Goal: Task Accomplishment & Management: Manage account settings

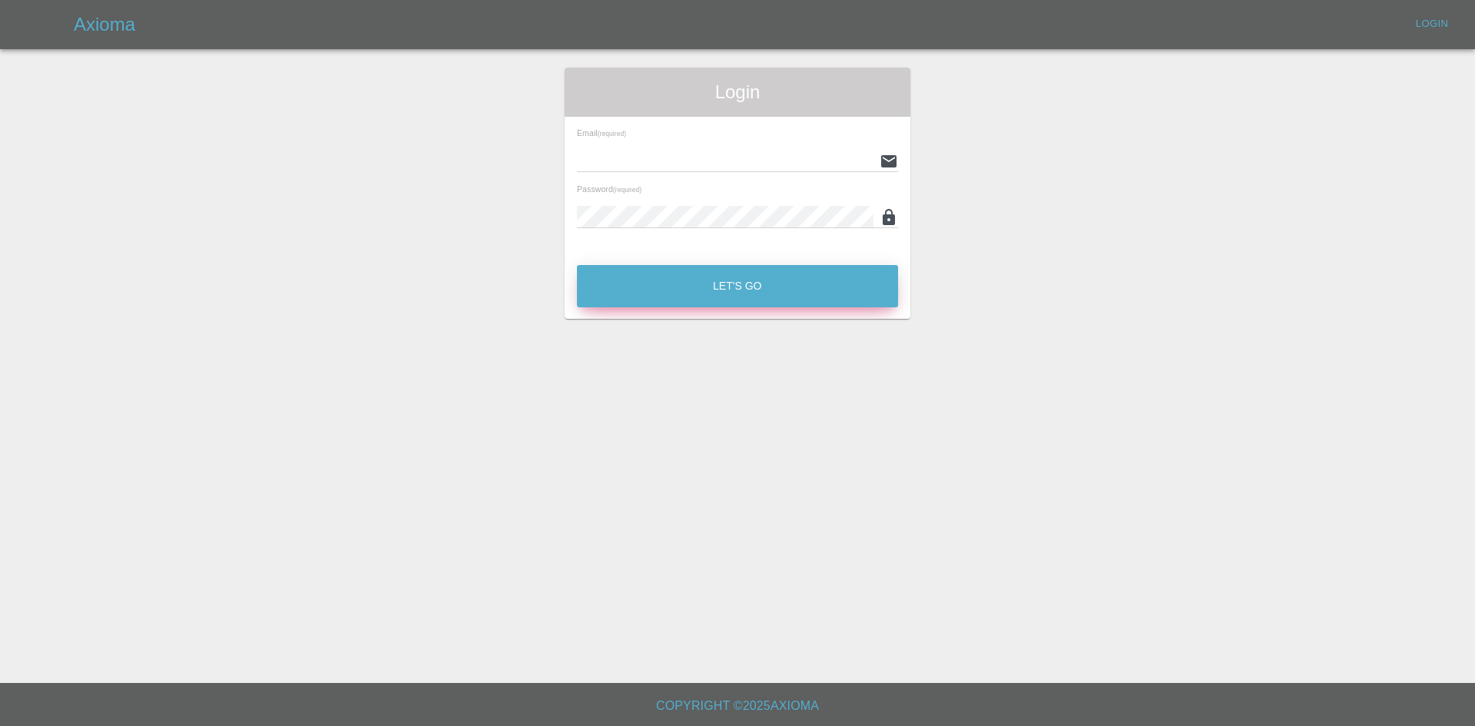
type input "[EMAIL_ADDRESS][DOMAIN_NAME]"
click at [655, 284] on button "Let's Go" at bounding box center [737, 286] width 321 height 42
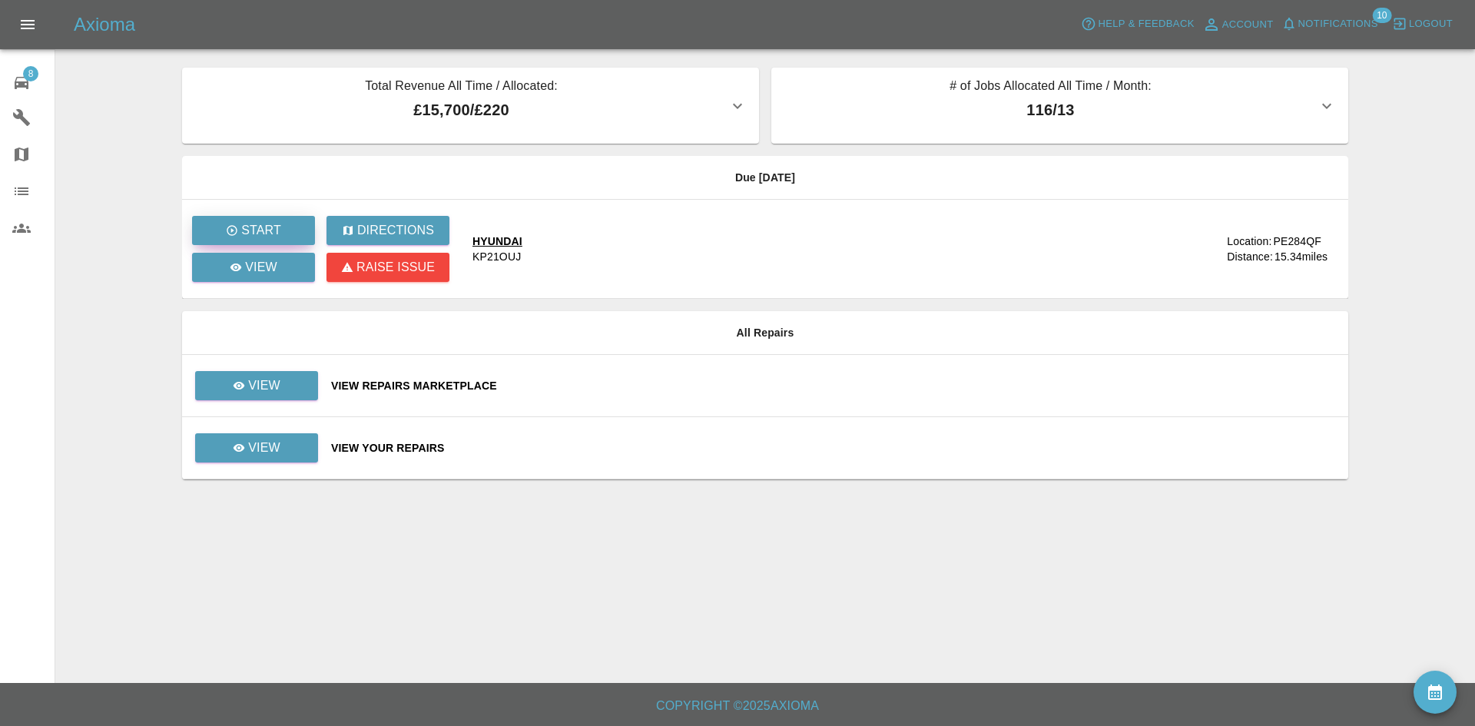
click at [282, 231] on button "Start" at bounding box center [253, 230] width 123 height 29
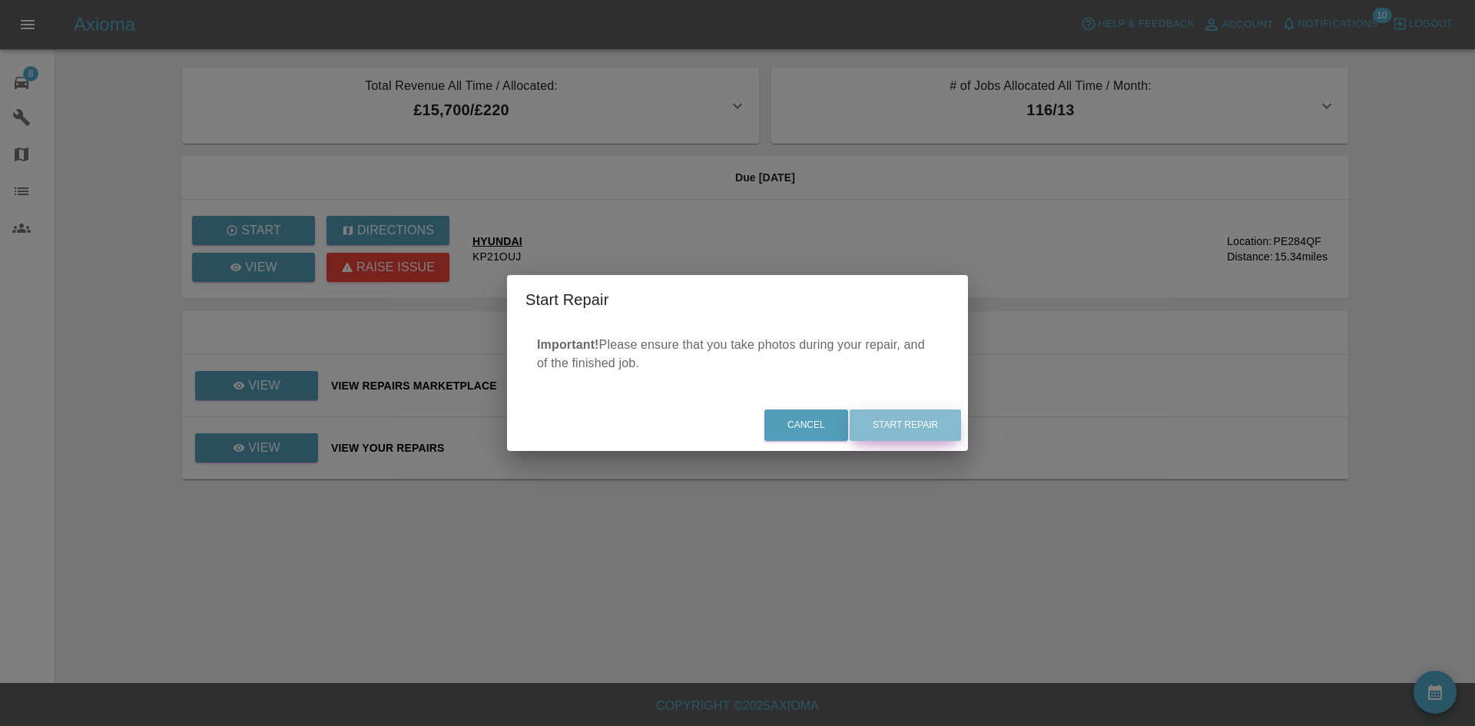
click at [890, 417] on button "Start Repair" at bounding box center [905, 424] width 111 height 31
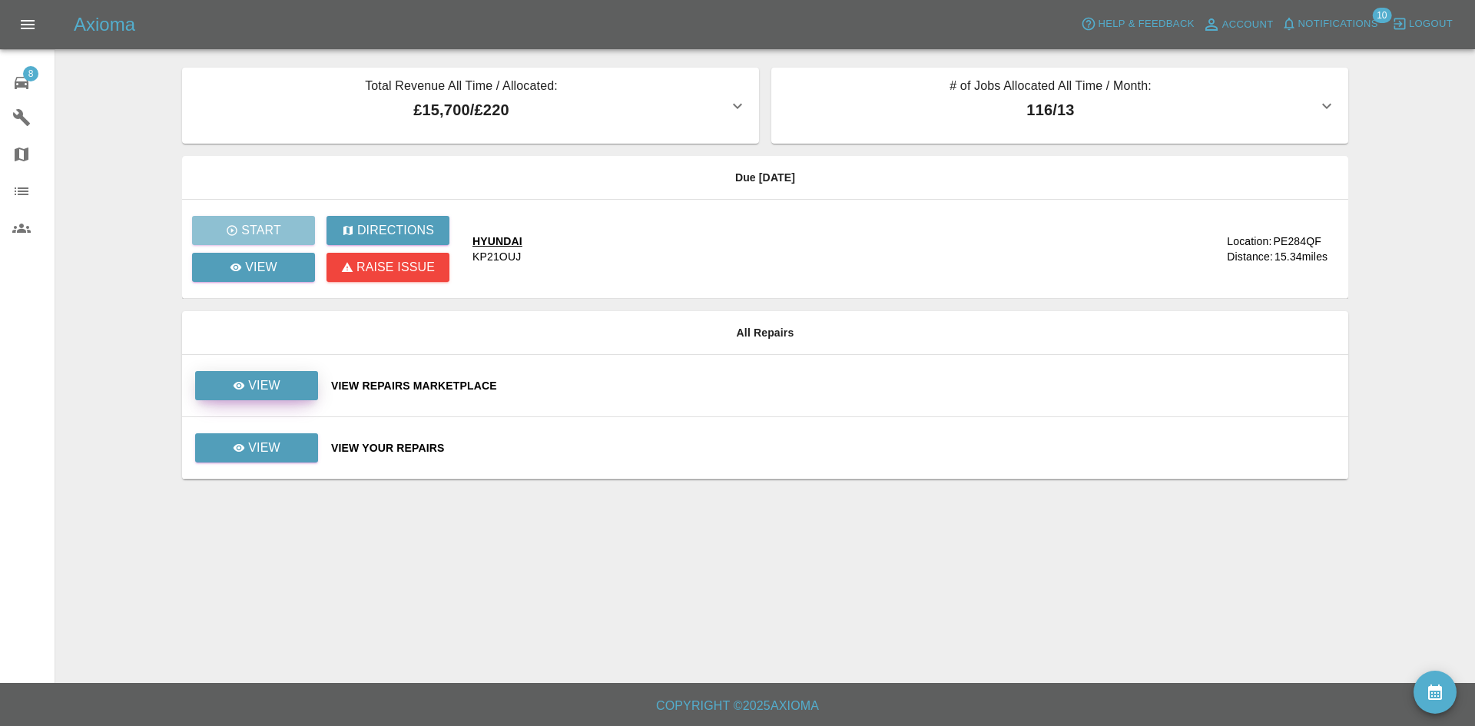
click at [285, 386] on link "View" at bounding box center [256, 385] width 123 height 29
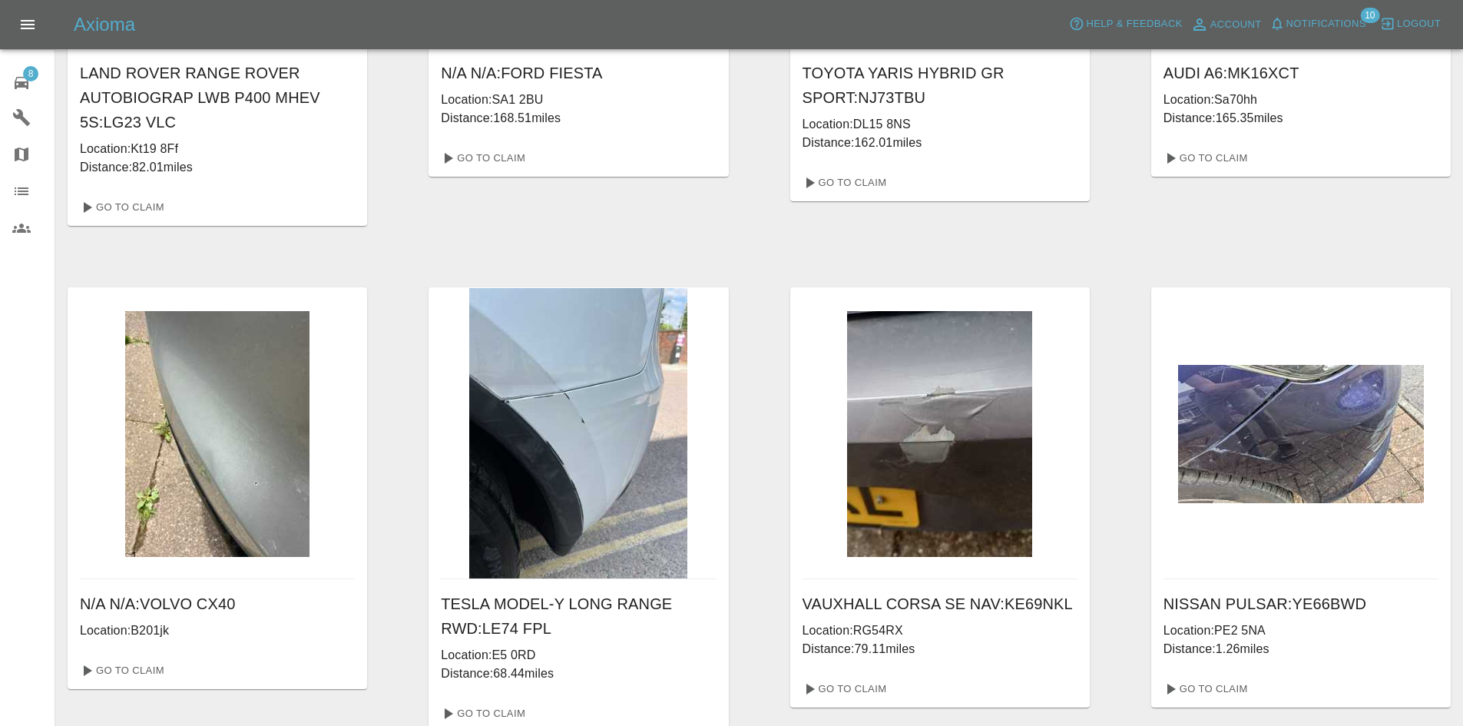
scroll to position [379, 0]
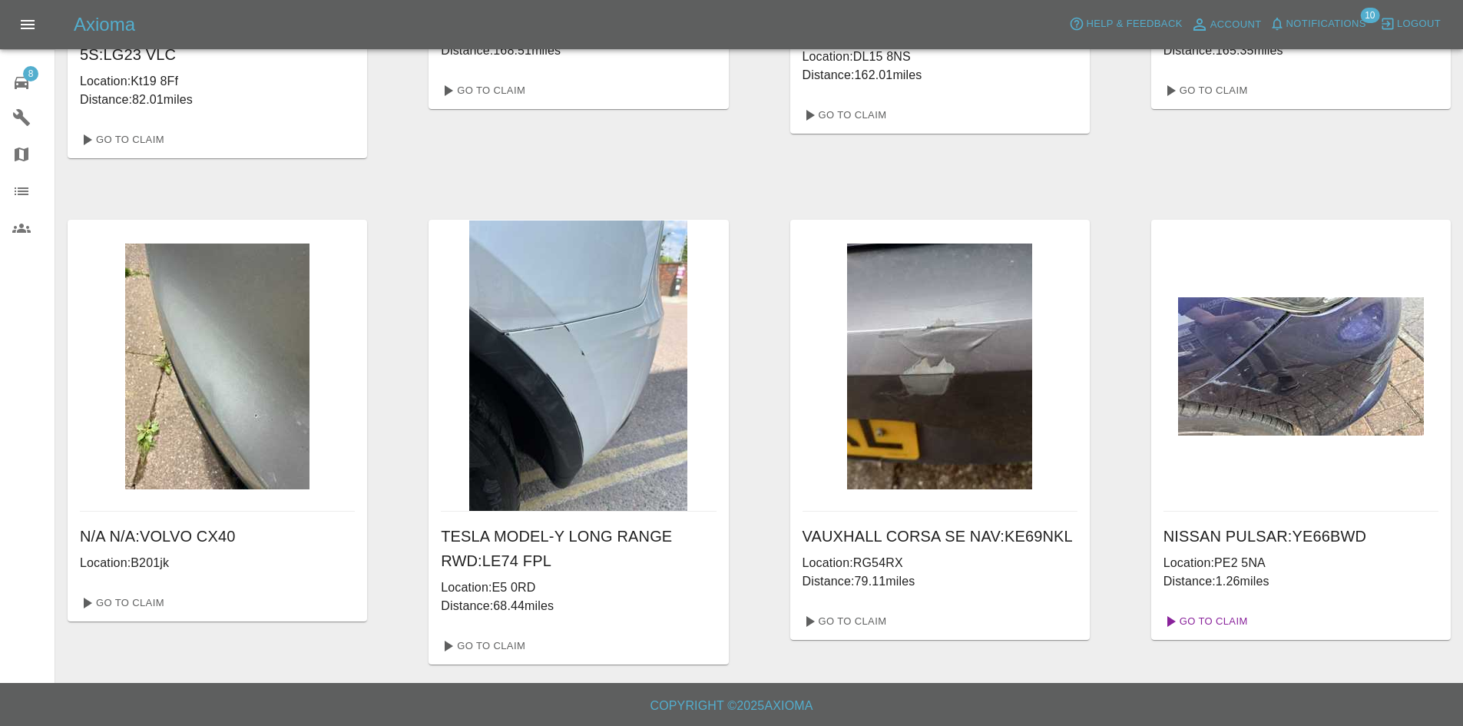
click at [1191, 621] on link "Go To Claim" at bounding box center [1205, 621] width 94 height 25
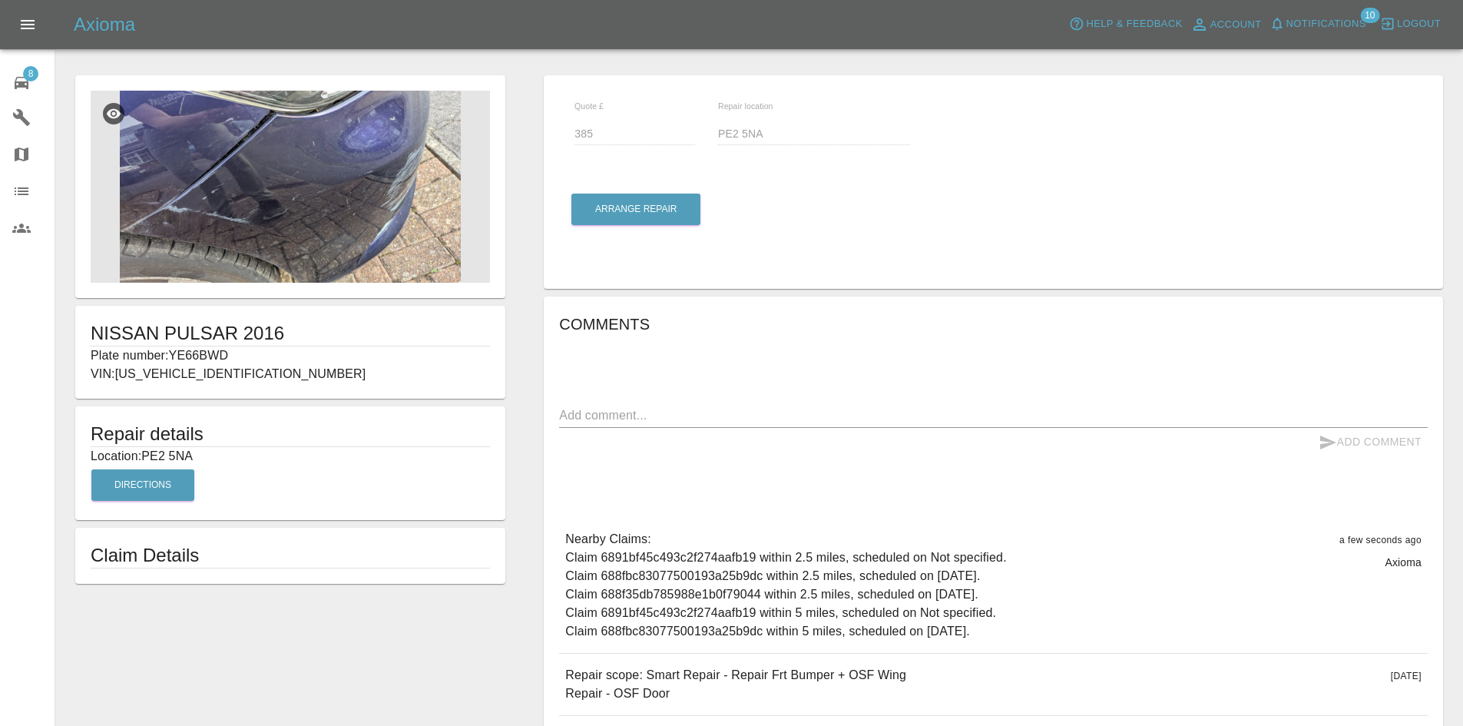
click at [300, 194] on img at bounding box center [290, 187] width 399 height 192
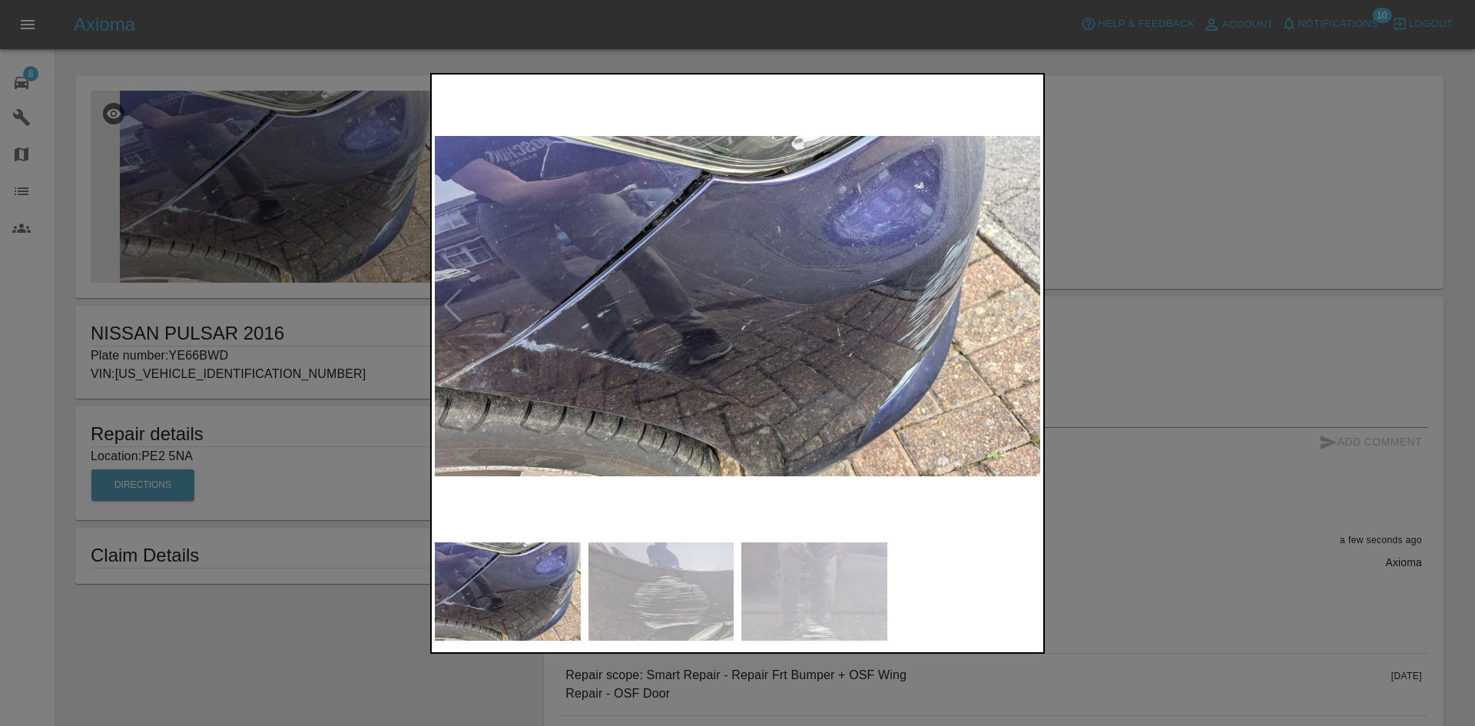
click at [638, 601] on img at bounding box center [661, 591] width 146 height 99
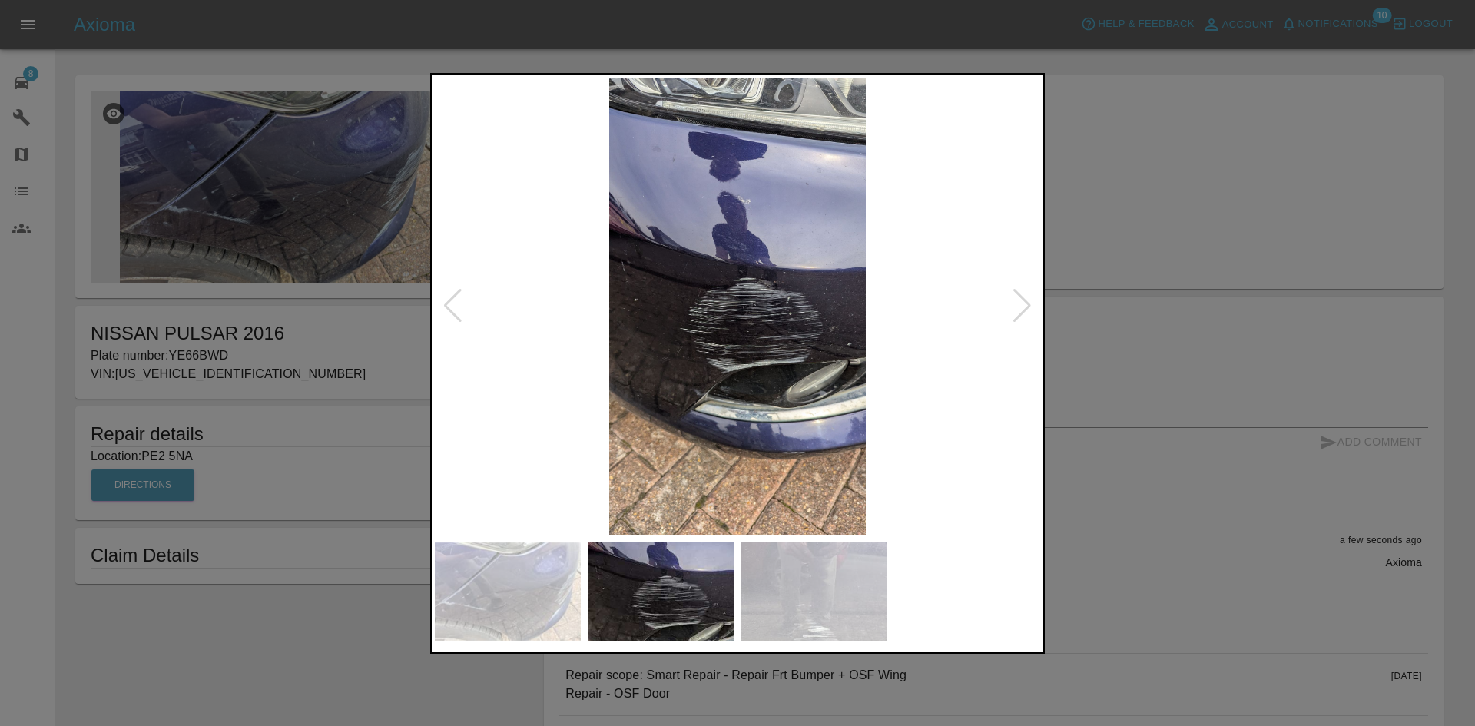
click at [764, 594] on img at bounding box center [814, 591] width 146 height 99
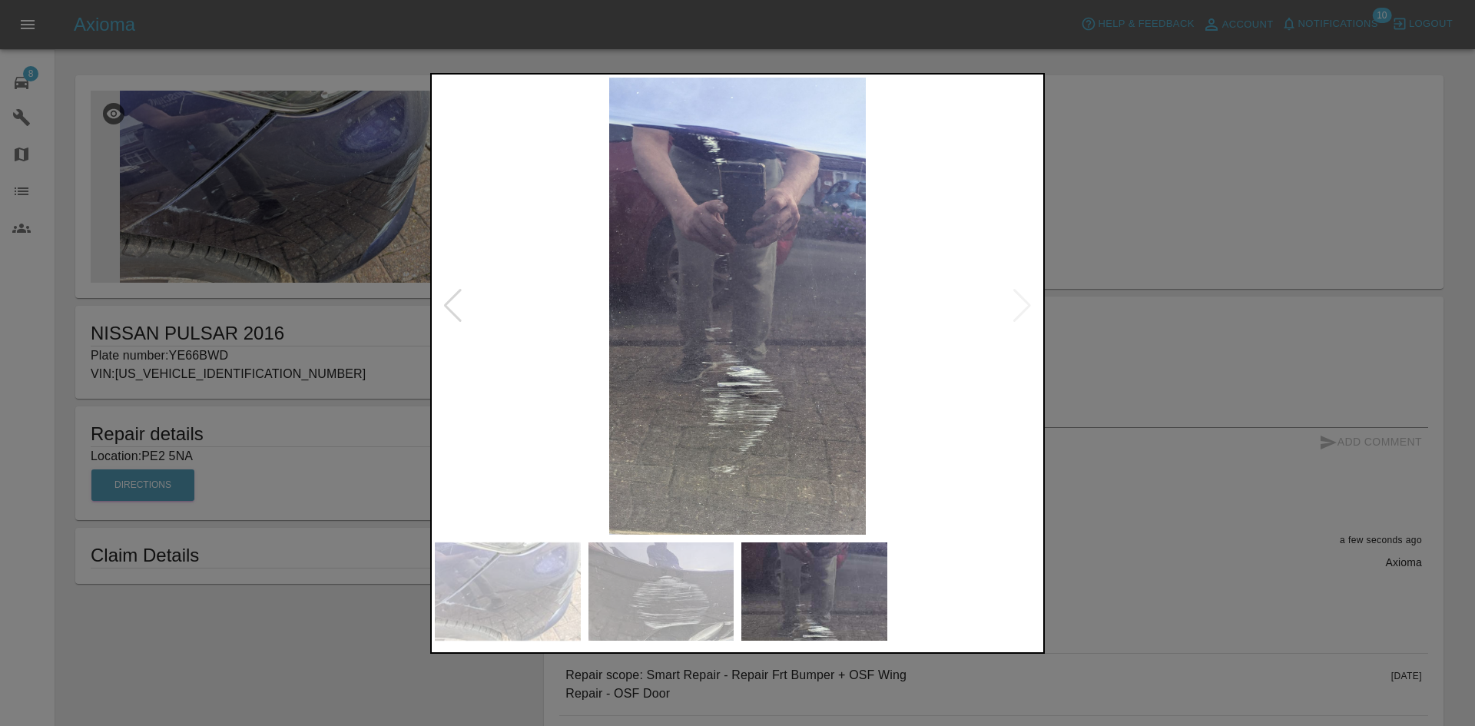
click at [1002, 478] on img at bounding box center [737, 306] width 605 height 457
click at [1066, 461] on div at bounding box center [737, 363] width 1475 height 726
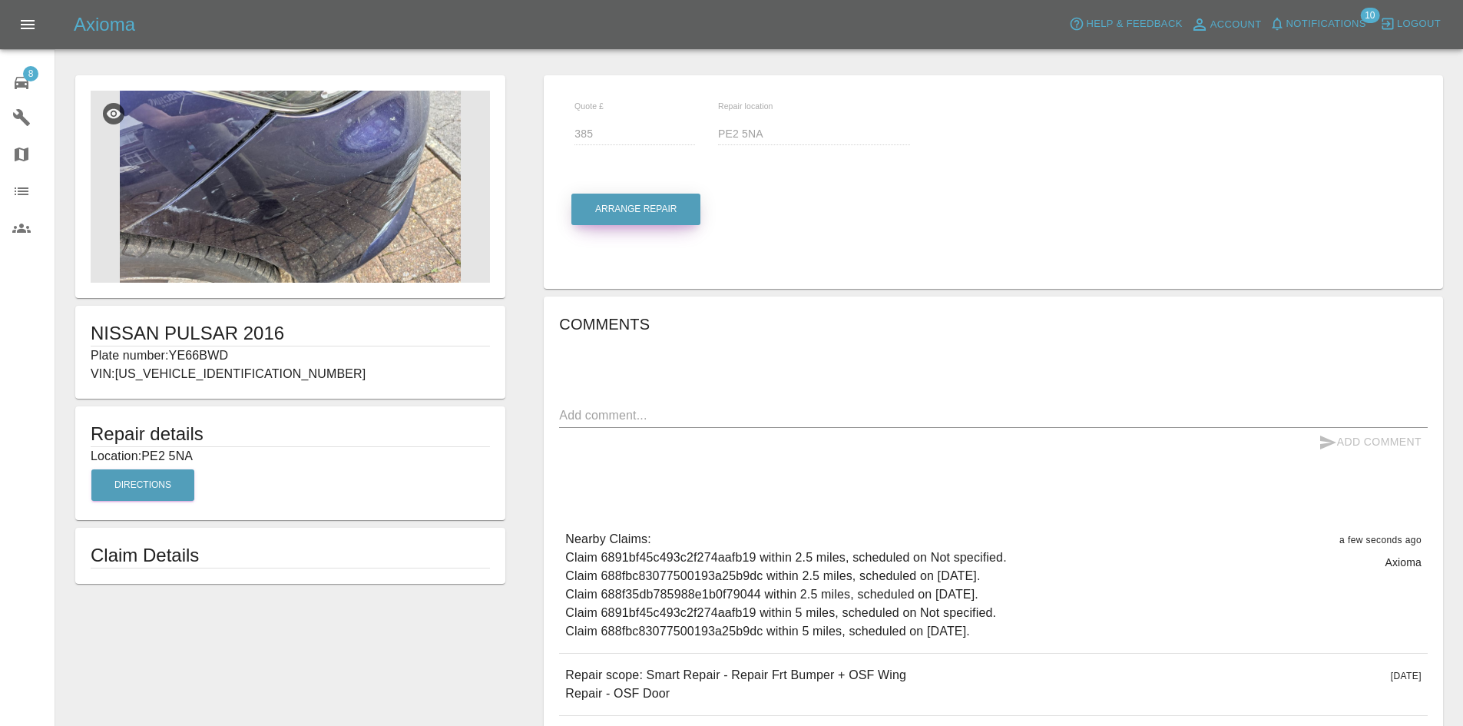
click at [626, 213] on button "Arrange Repair" at bounding box center [636, 209] width 129 height 31
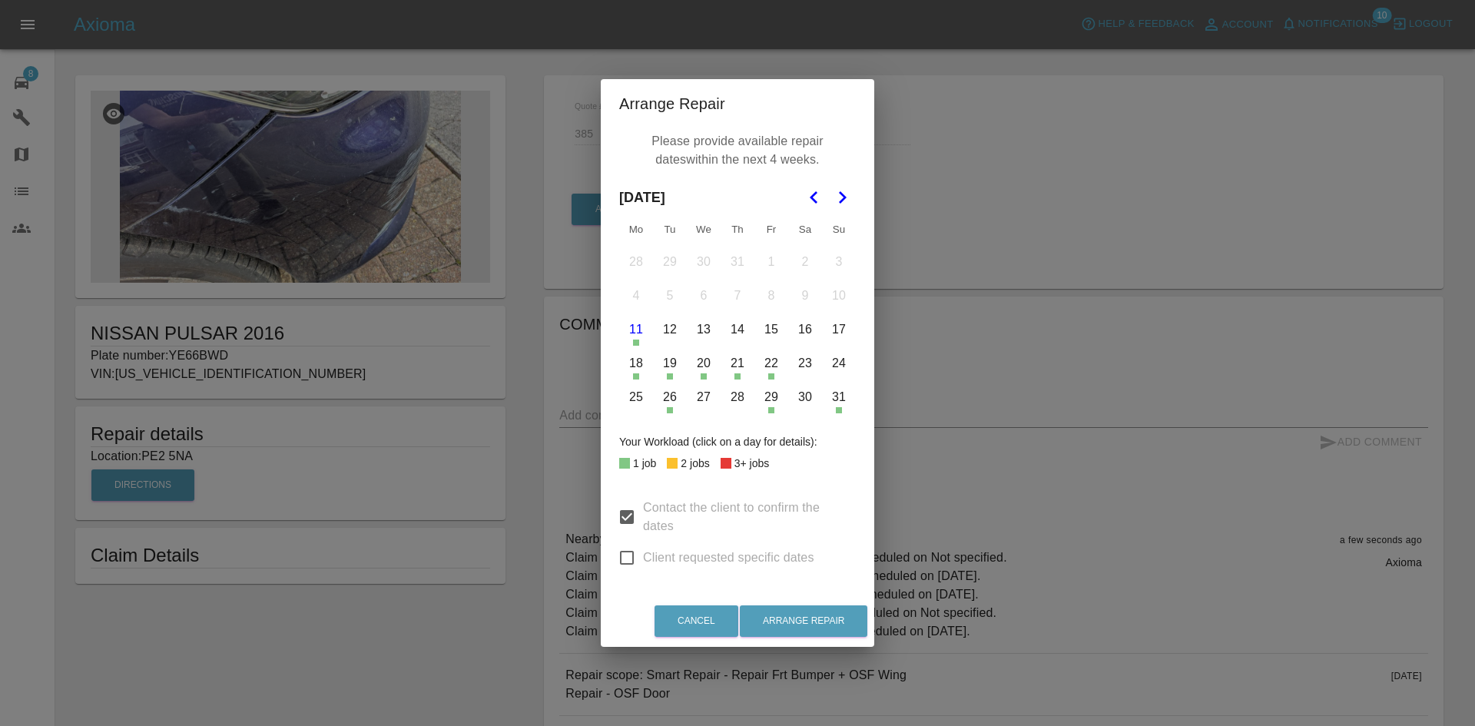
click at [843, 198] on icon "Go to the Next Month" at bounding box center [842, 197] width 18 height 18
click at [807, 194] on icon "Go to the Previous Month" at bounding box center [814, 197] width 18 height 18
click at [638, 560] on input "Client requested specific dates" at bounding box center [627, 558] width 32 height 32
checkbox input "true"
click at [708, 401] on button "27" at bounding box center [704, 397] width 32 height 32
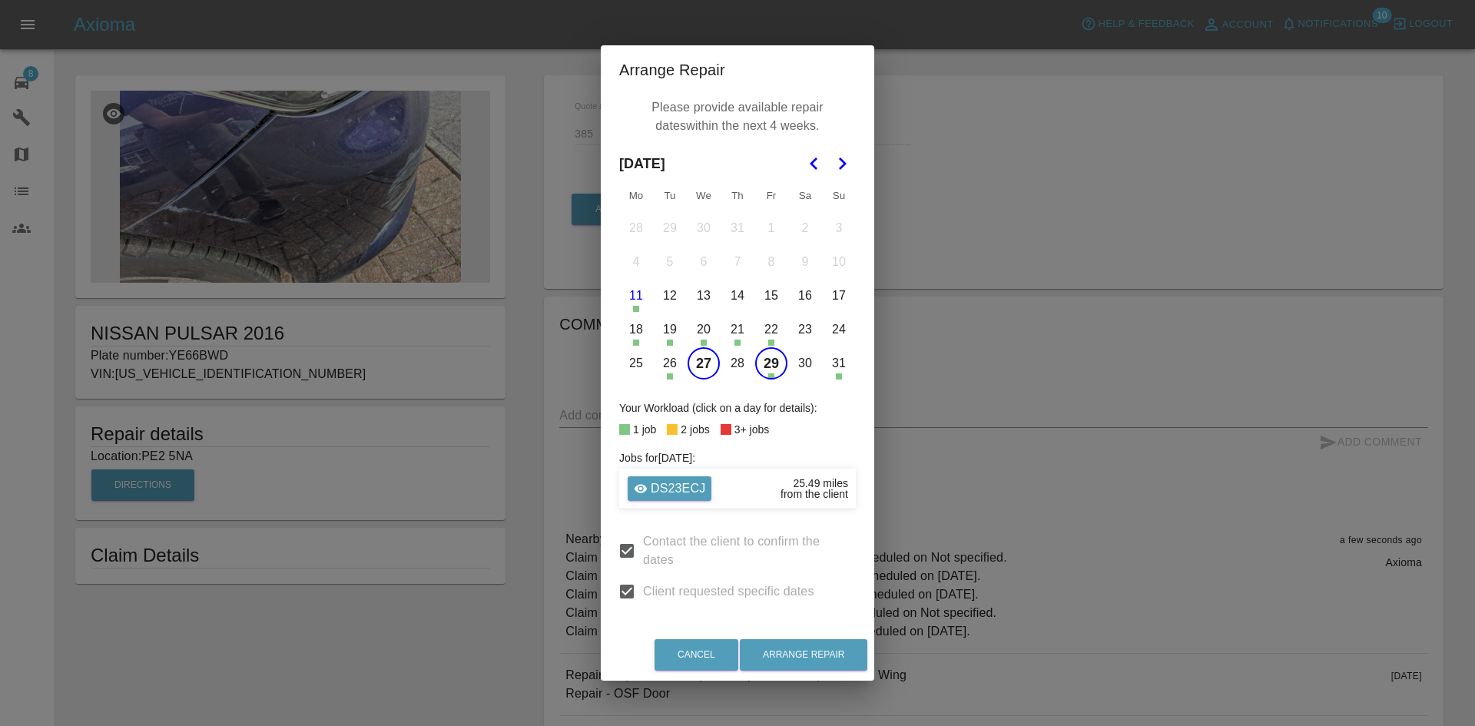
click at [767, 366] on button "29" at bounding box center [771, 363] width 32 height 32
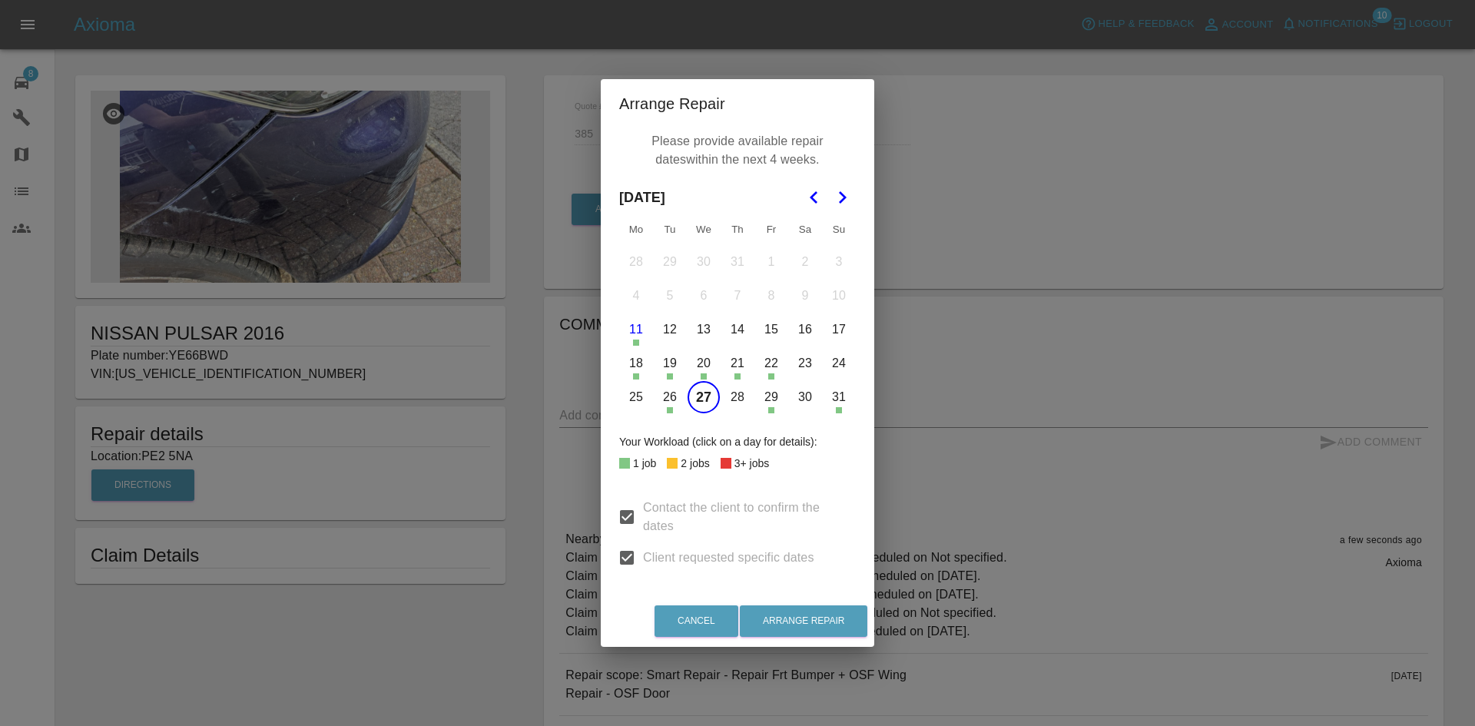
drag, startPoint x: 767, startPoint y: 366, endPoint x: 749, endPoint y: 370, distance: 18.1
click at [749, 370] on button "21" at bounding box center [737, 363] width 32 height 32
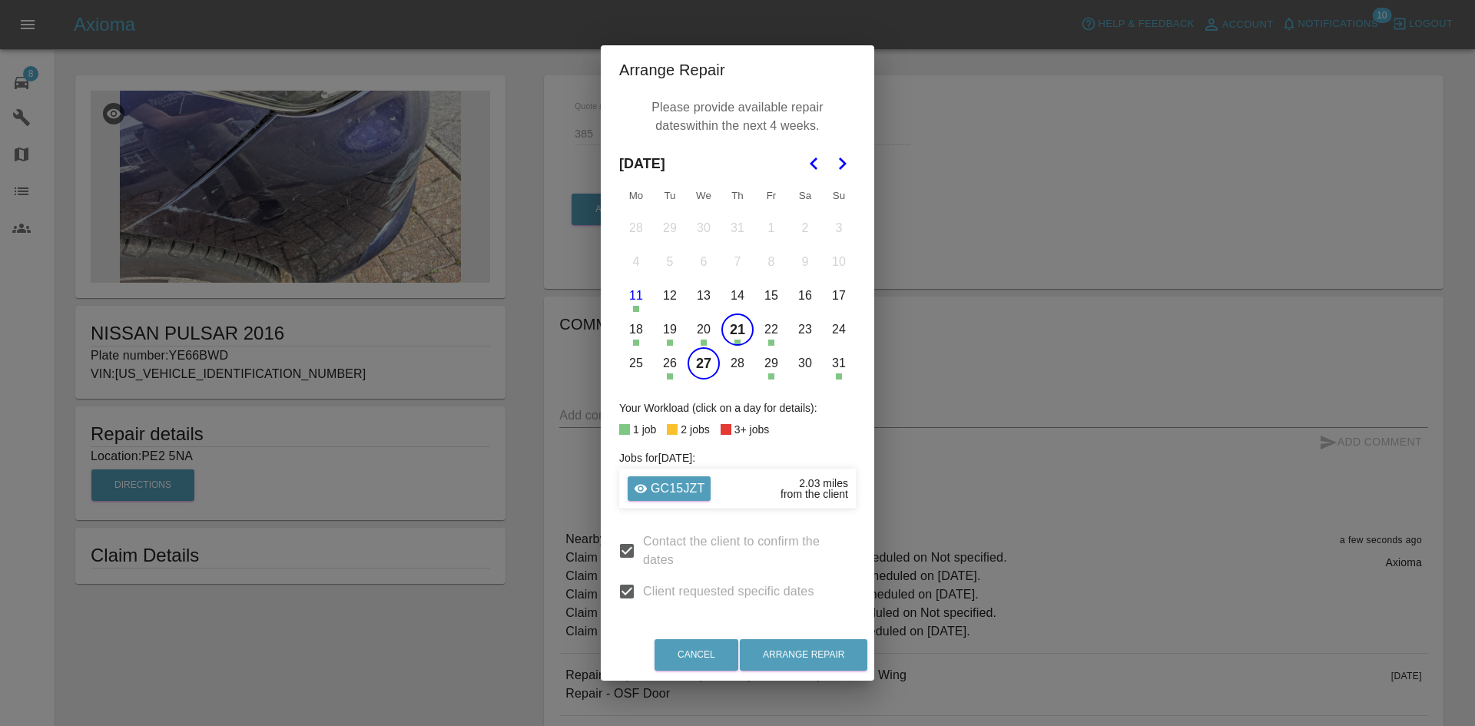
click at [745, 340] on button "21" at bounding box center [737, 329] width 32 height 32
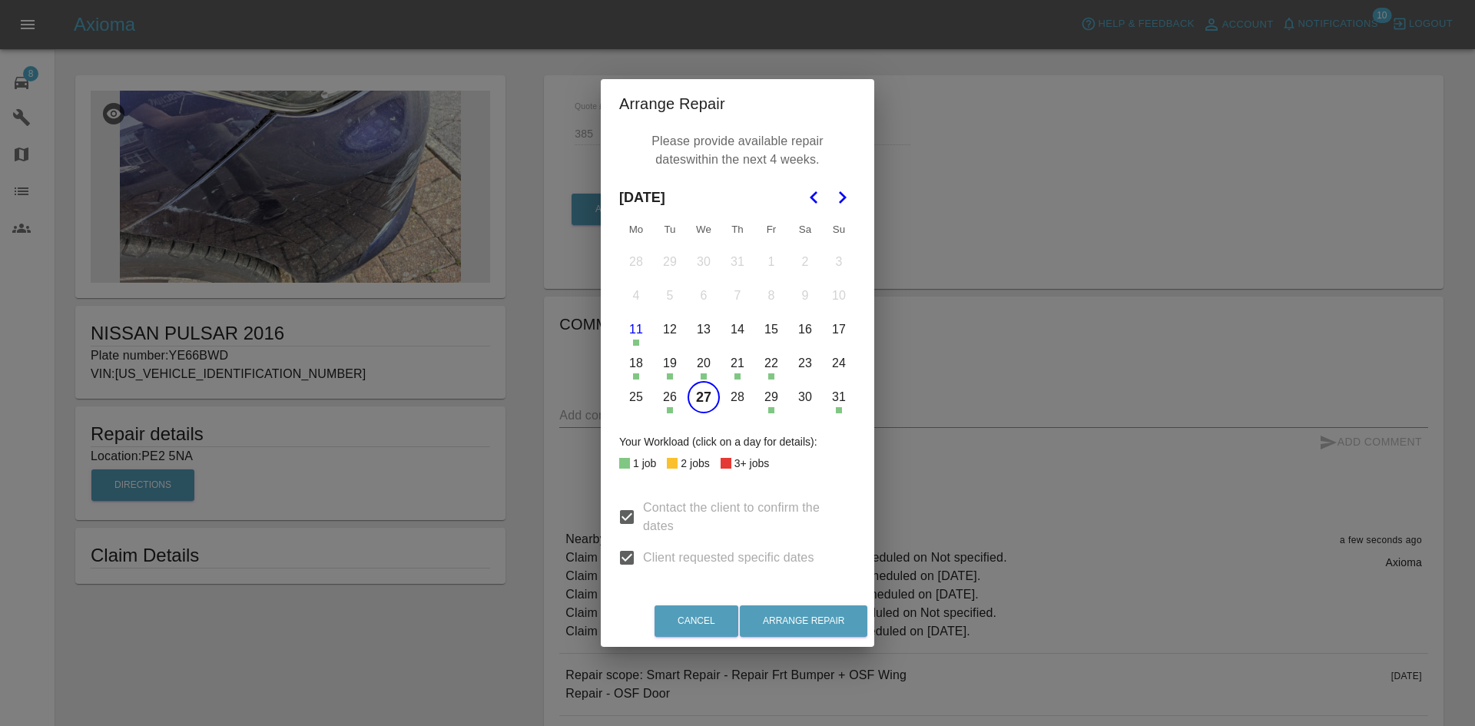
click at [741, 394] on button "28" at bounding box center [737, 397] width 32 height 32
click at [632, 398] on button "25" at bounding box center [636, 397] width 32 height 32
click at [635, 401] on button "25" at bounding box center [636, 397] width 32 height 32
click at [843, 196] on polygon "Go to the Next Month" at bounding box center [843, 197] width 8 height 12
click at [637, 254] on button "1" at bounding box center [636, 262] width 32 height 32
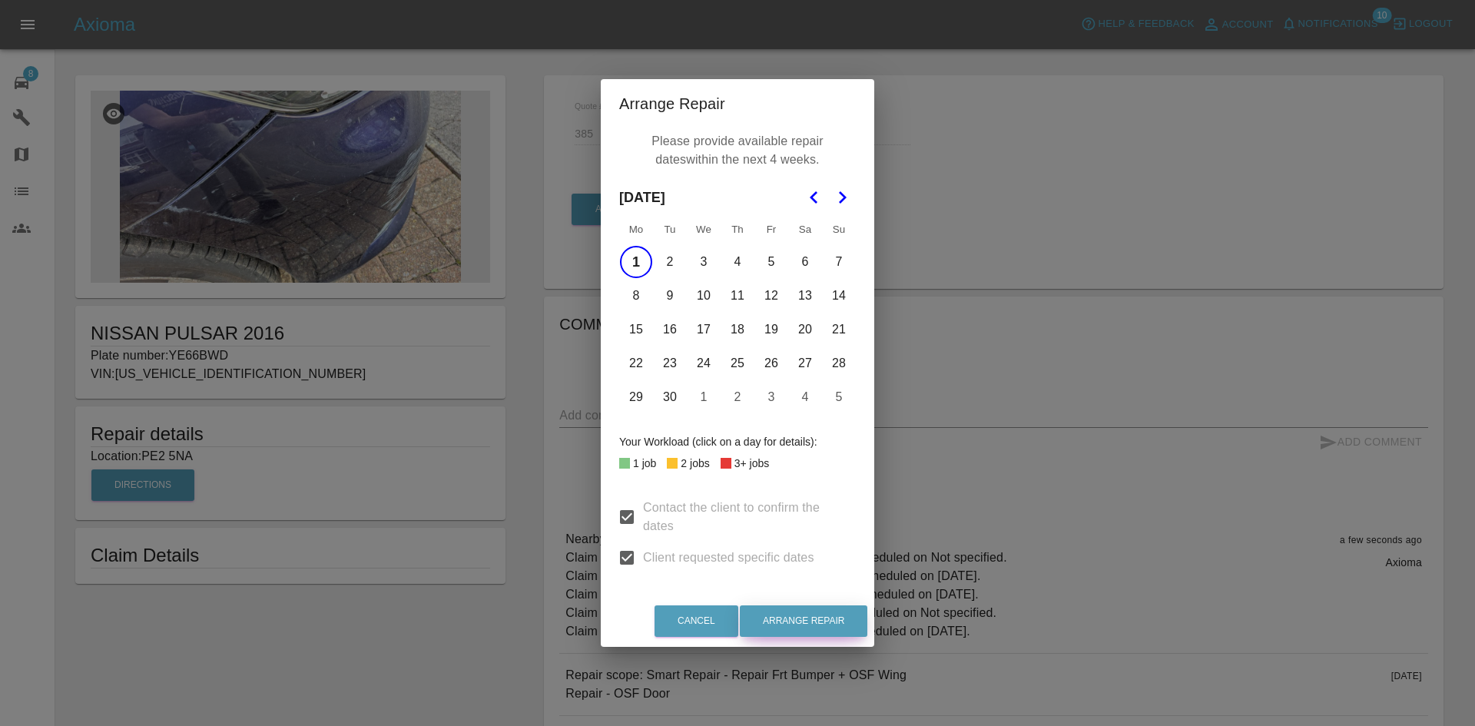
click at [779, 621] on button "Arrange Repair" at bounding box center [804, 620] width 128 height 31
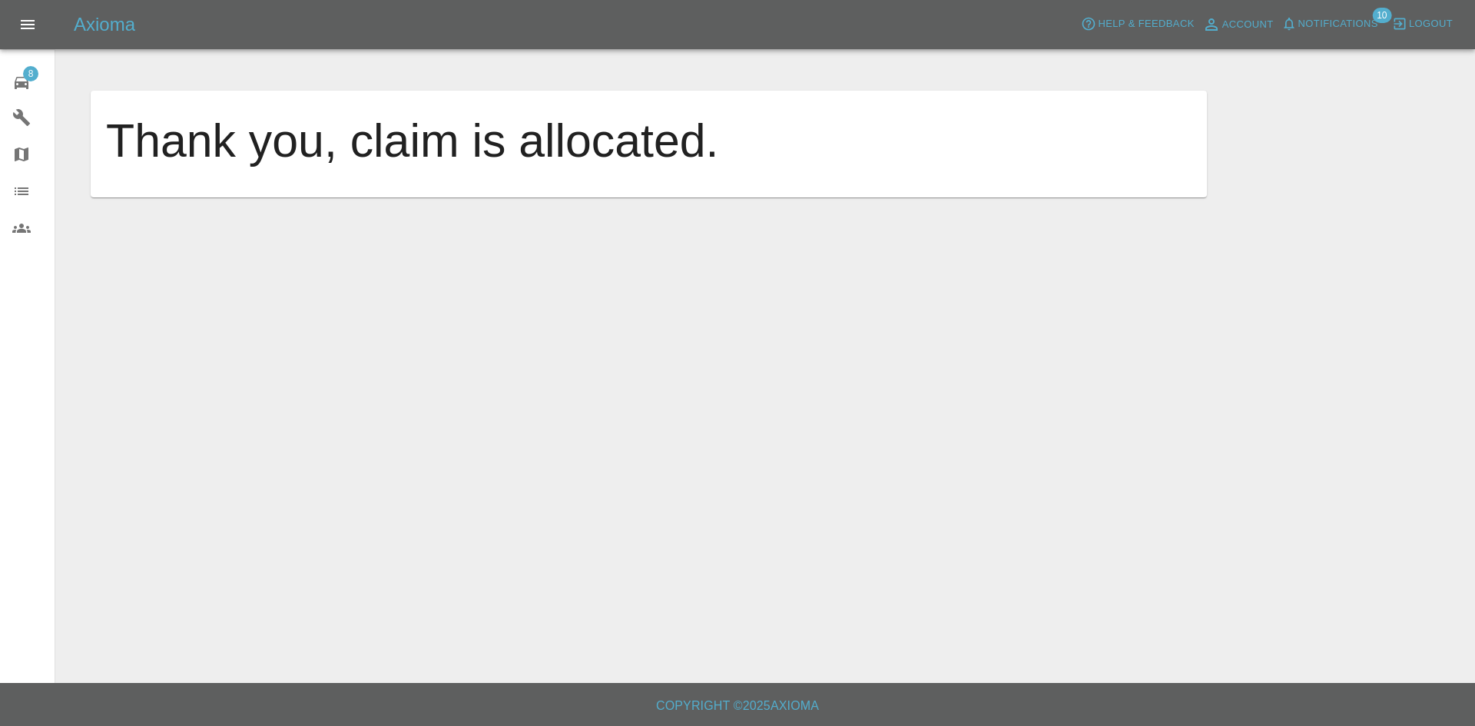
click at [101, 20] on h5 "Axioma" at bounding box center [104, 24] width 61 height 25
click at [22, 81] on icon at bounding box center [21, 83] width 18 height 18
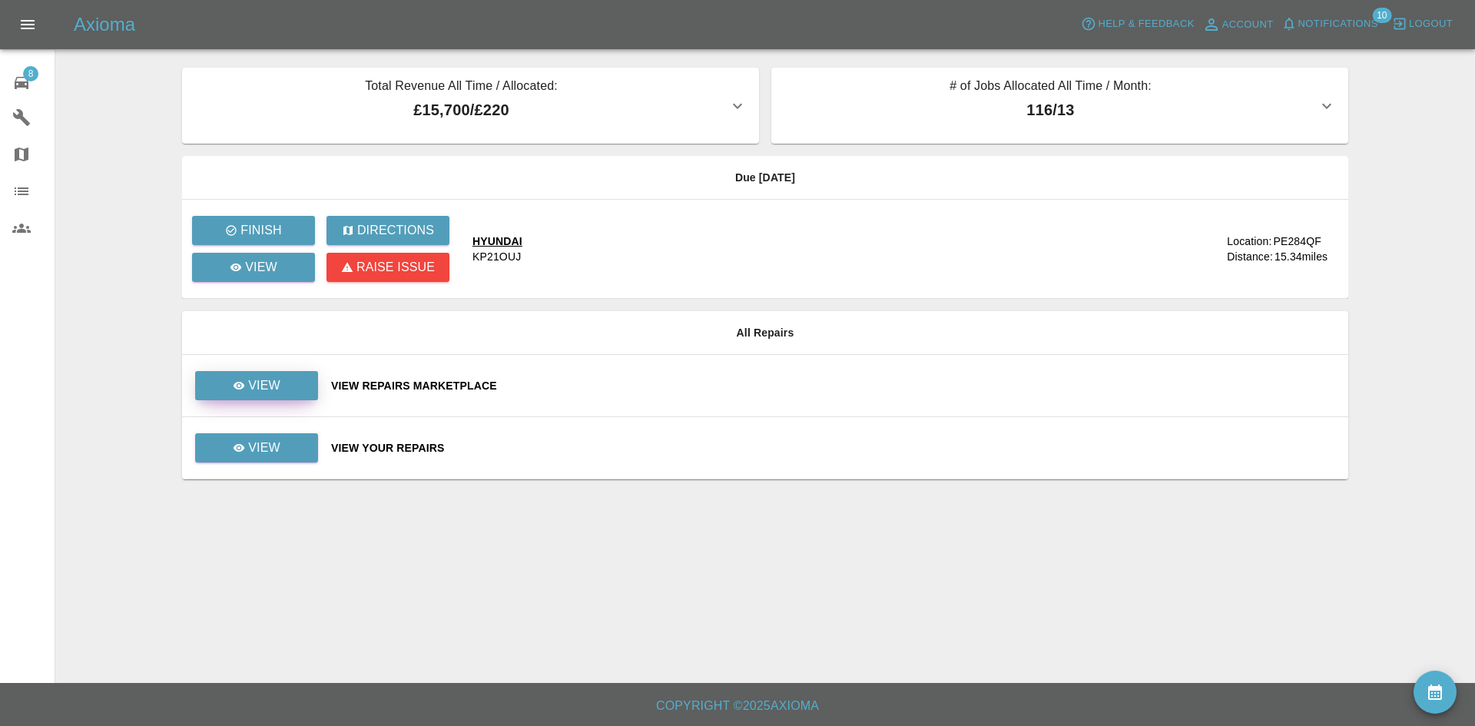
click at [254, 389] on p "View" at bounding box center [264, 385] width 32 height 18
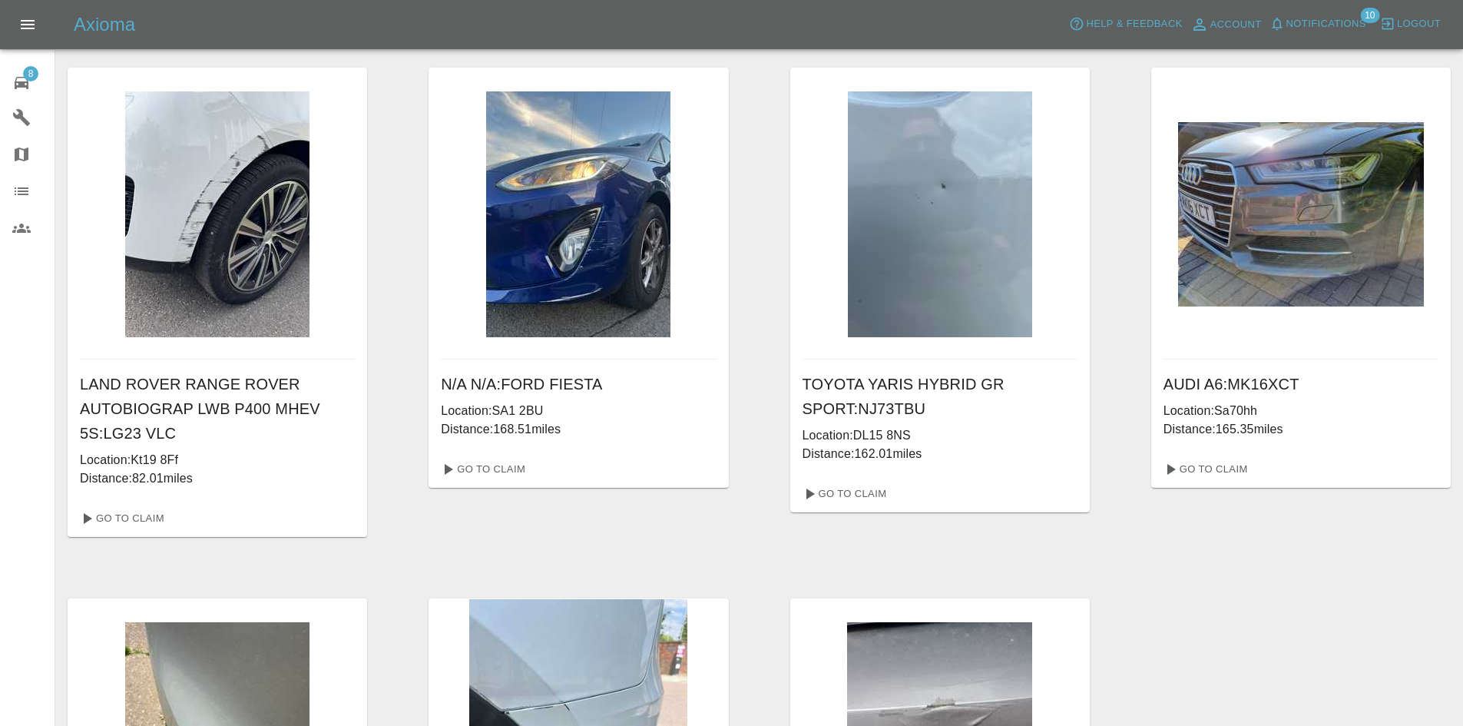
click at [30, 80] on span "8" at bounding box center [30, 73] width 15 height 15
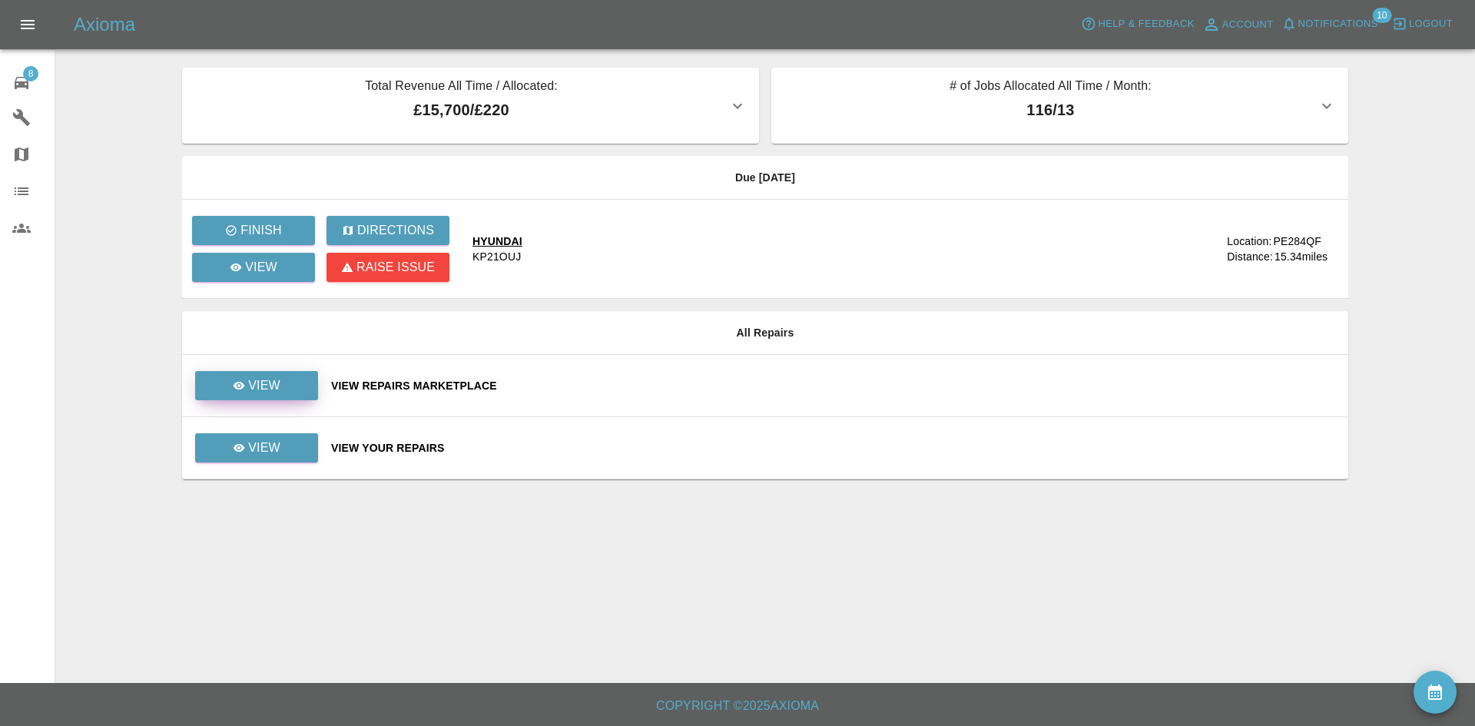
click at [276, 391] on p "View" at bounding box center [264, 385] width 32 height 18
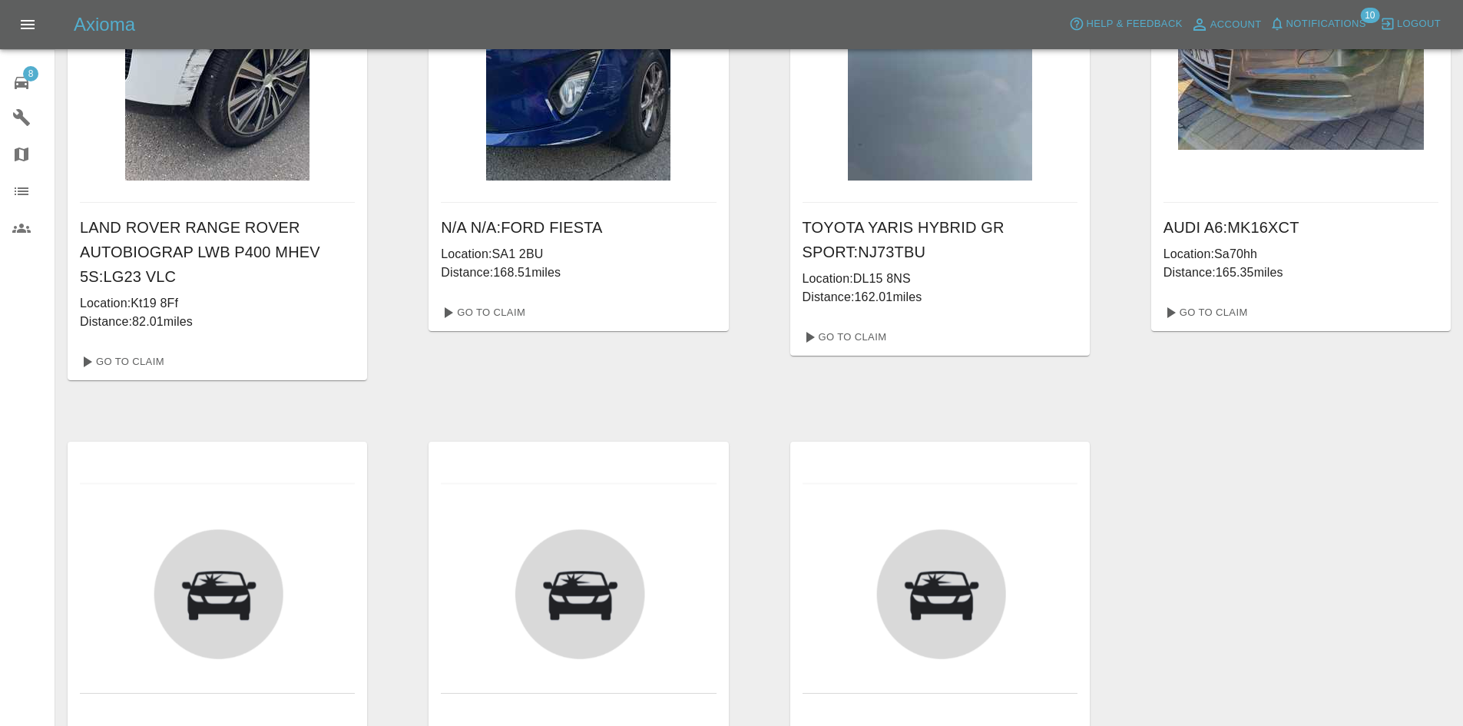
scroll to position [307, 0]
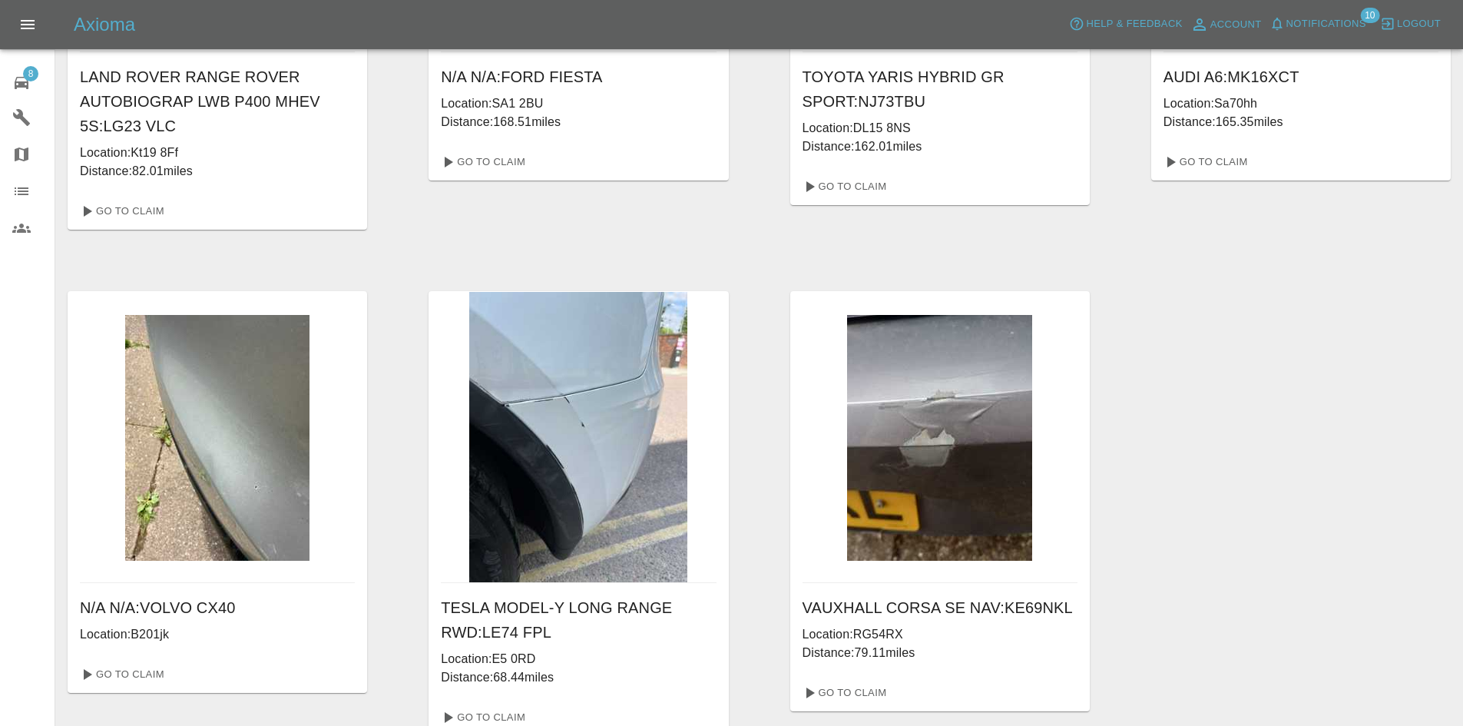
click at [19, 75] on icon at bounding box center [21, 83] width 18 height 18
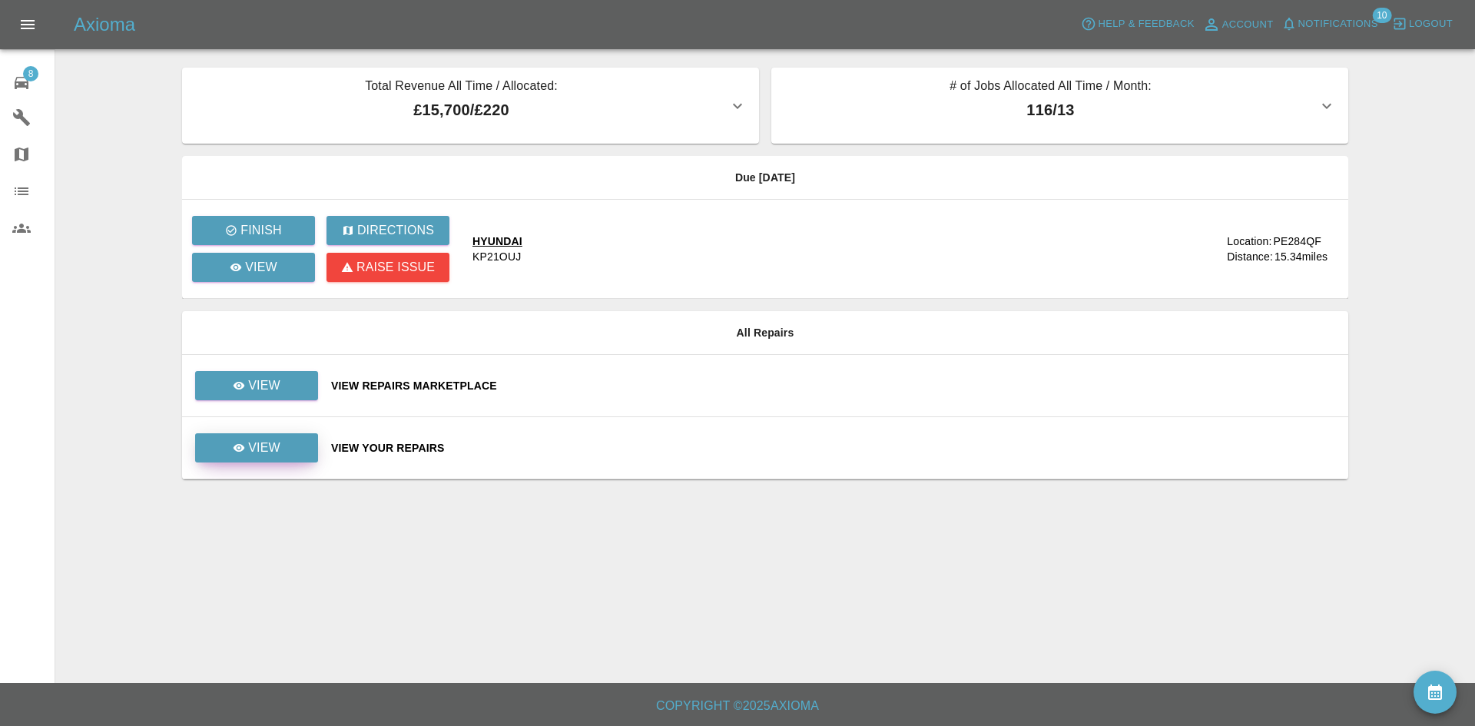
click at [310, 434] on link "View" at bounding box center [256, 447] width 123 height 29
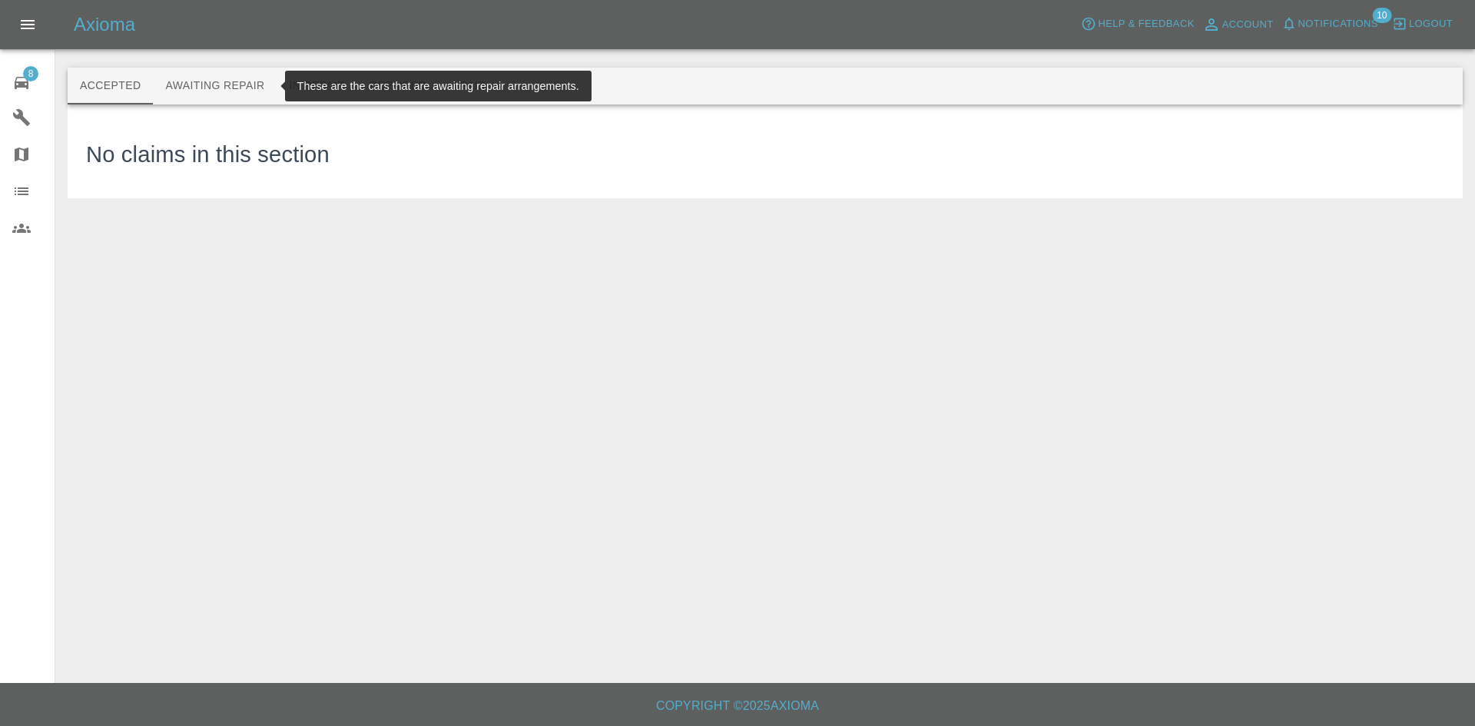
click at [212, 81] on button "Awaiting Repair" at bounding box center [215, 86] width 124 height 37
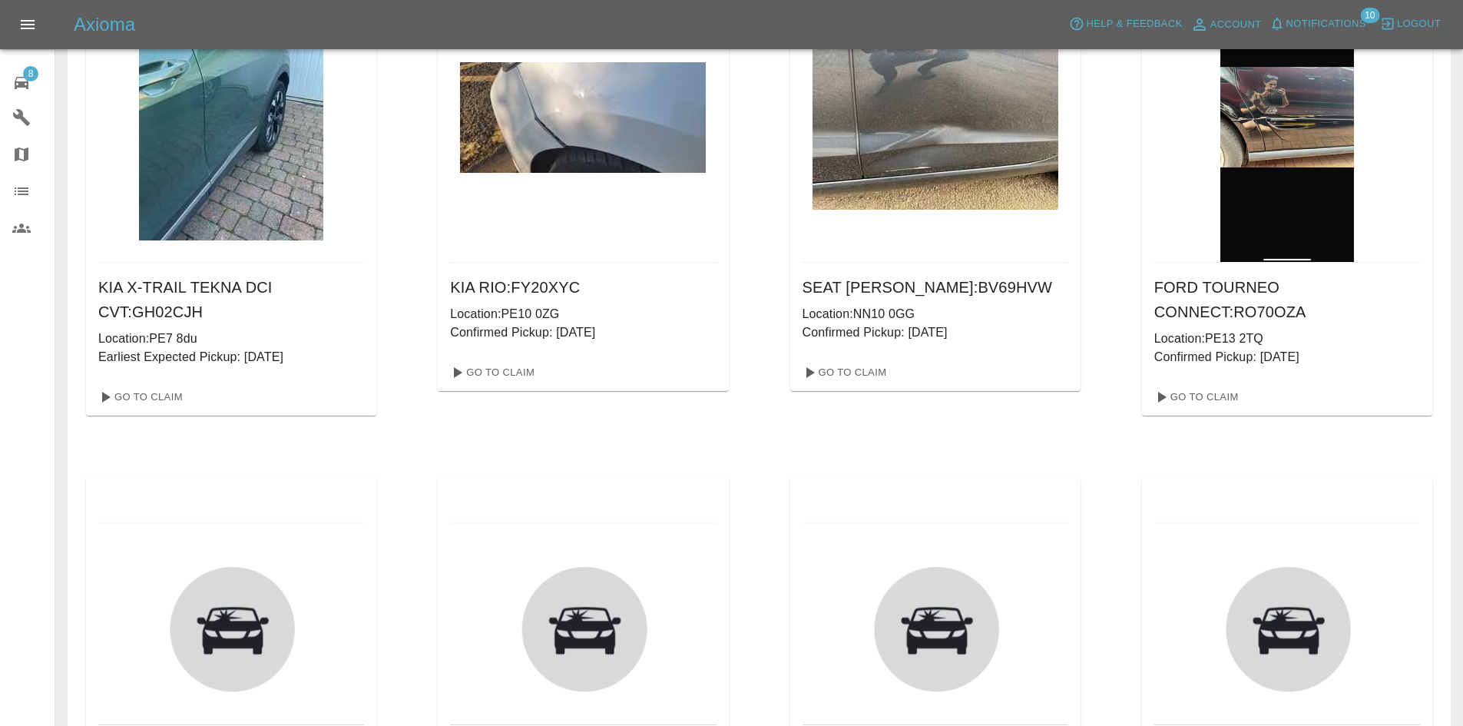
scroll to position [154, 0]
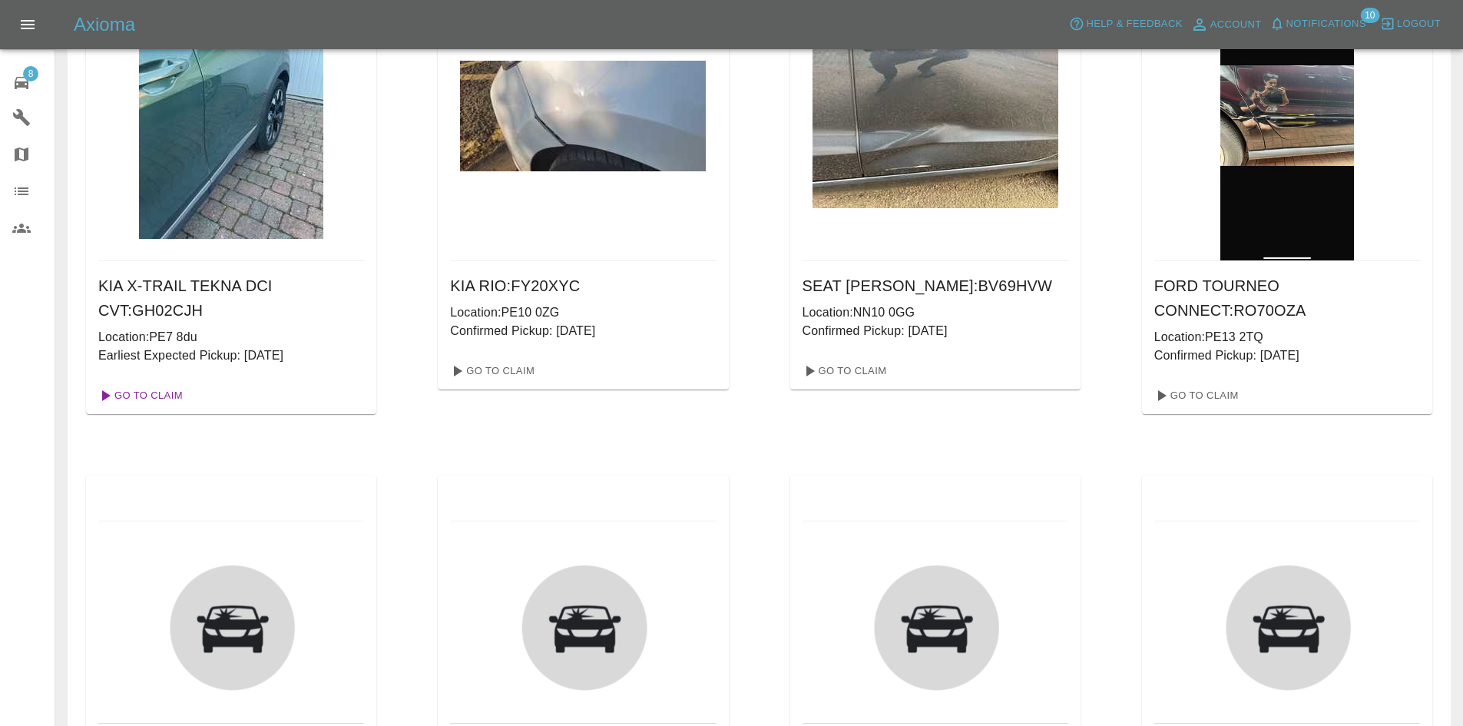
click at [136, 398] on link "Go To Claim" at bounding box center [139, 395] width 94 height 25
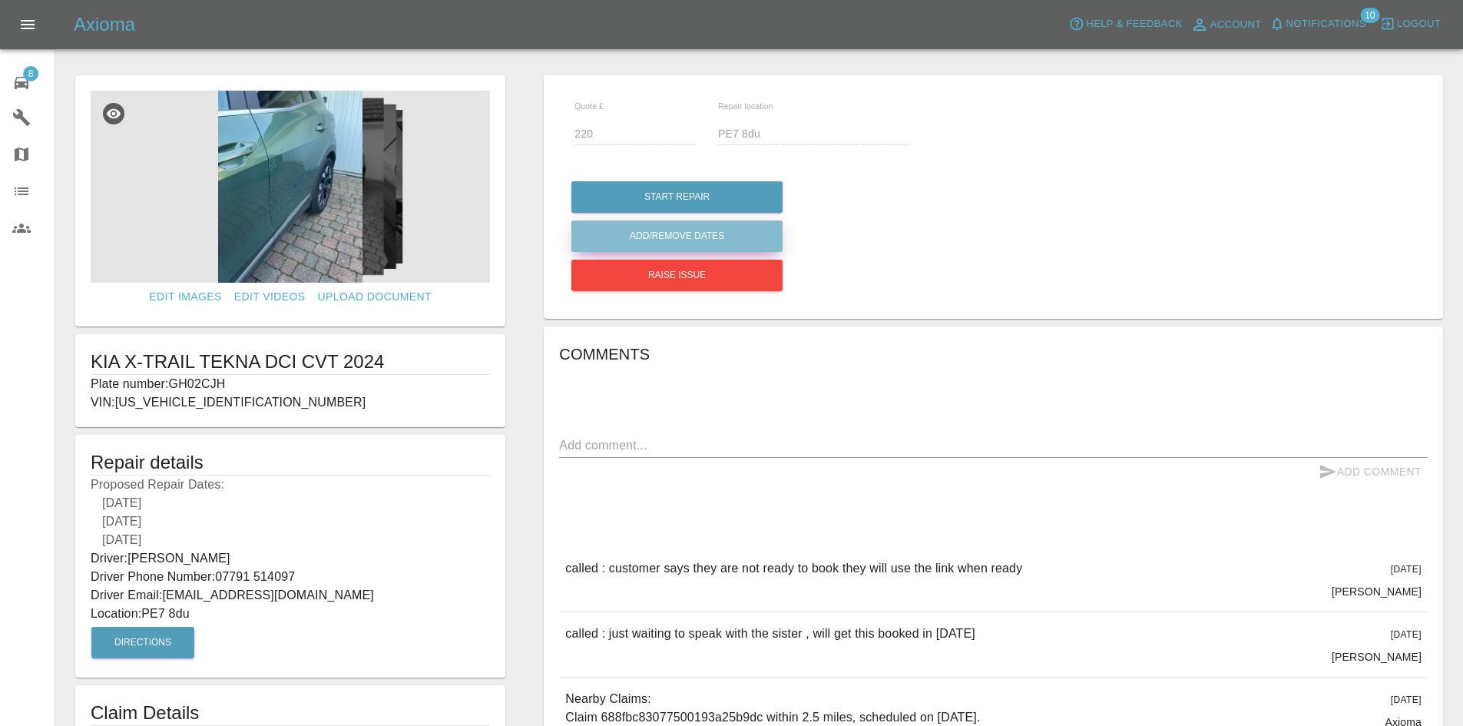
click at [635, 213] on button "Add/Remove Dates" at bounding box center [677, 196] width 211 height 31
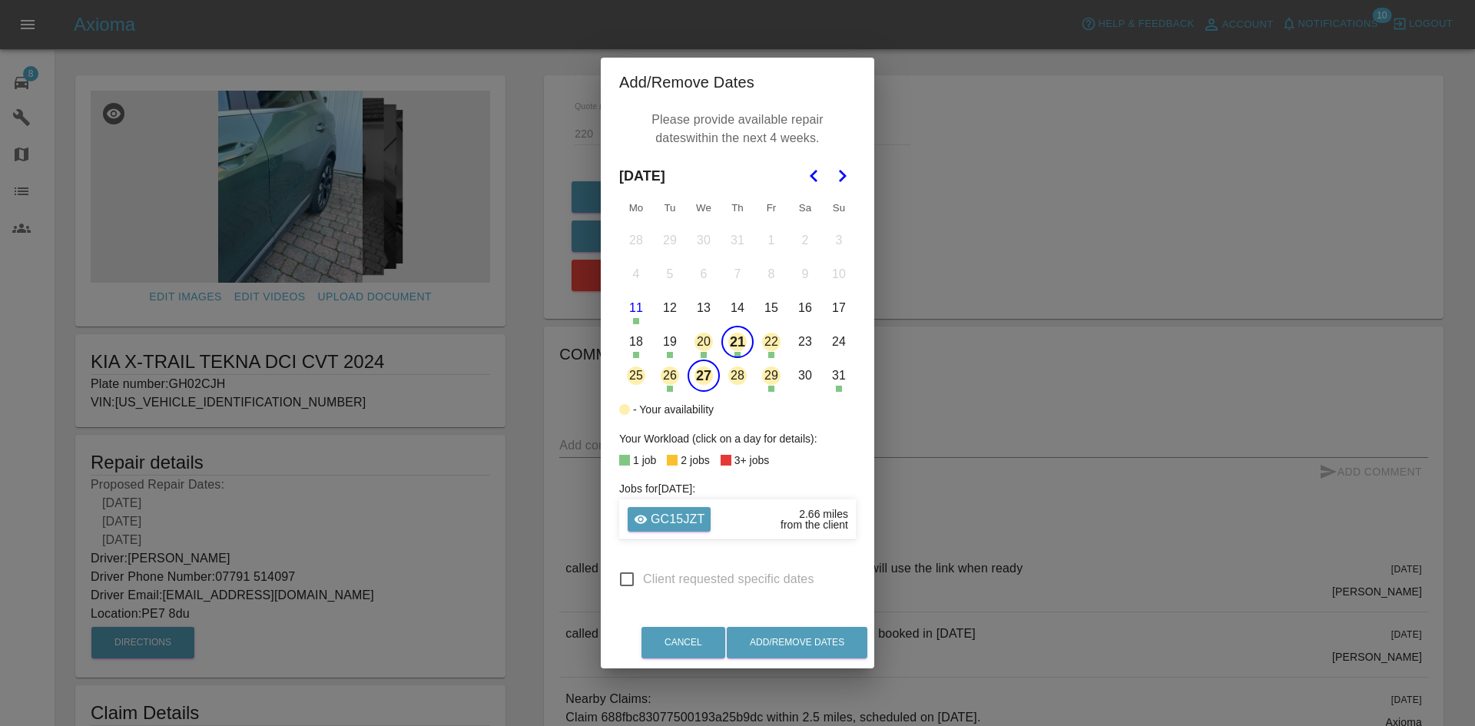
click at [737, 341] on button "21" at bounding box center [737, 342] width 32 height 32
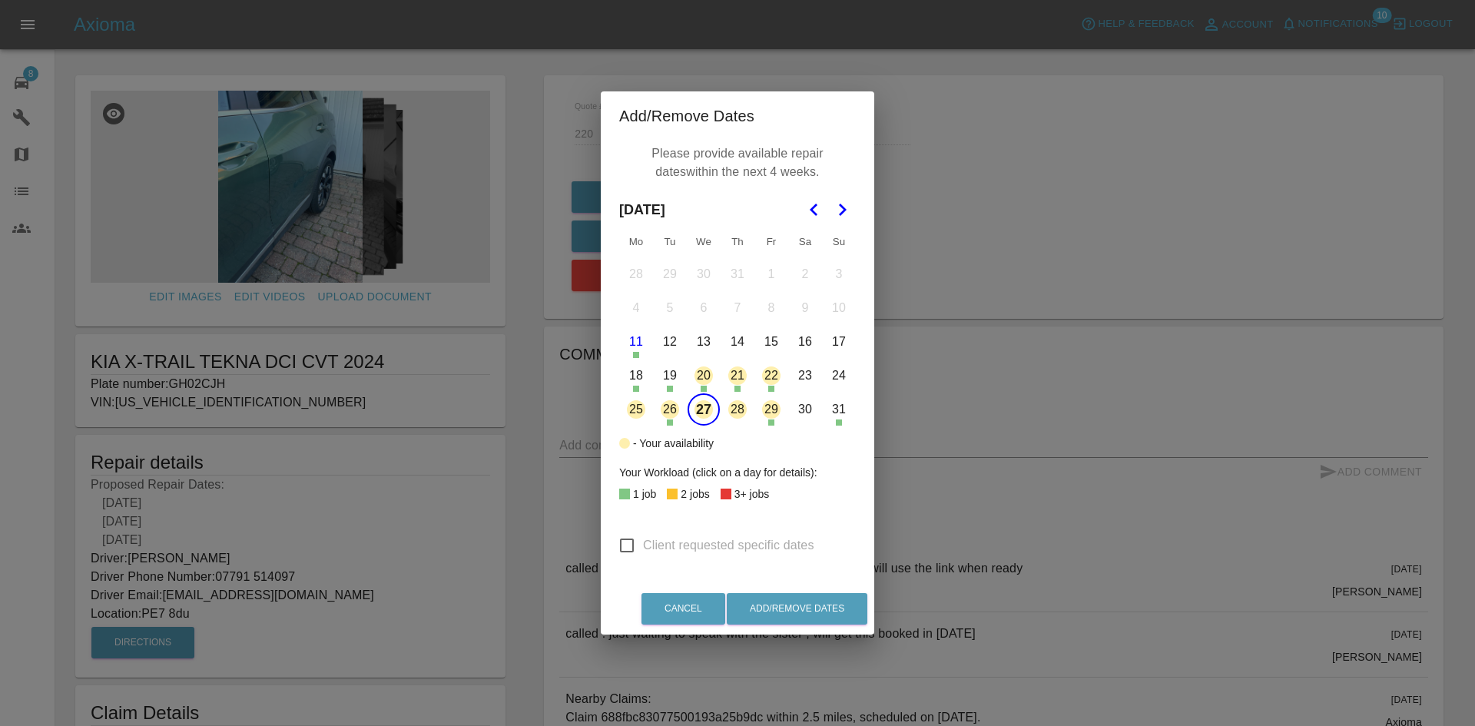
click at [728, 405] on button "28" at bounding box center [737, 409] width 32 height 32
click at [842, 214] on polygon "Go to the Next Month" at bounding box center [843, 210] width 8 height 12
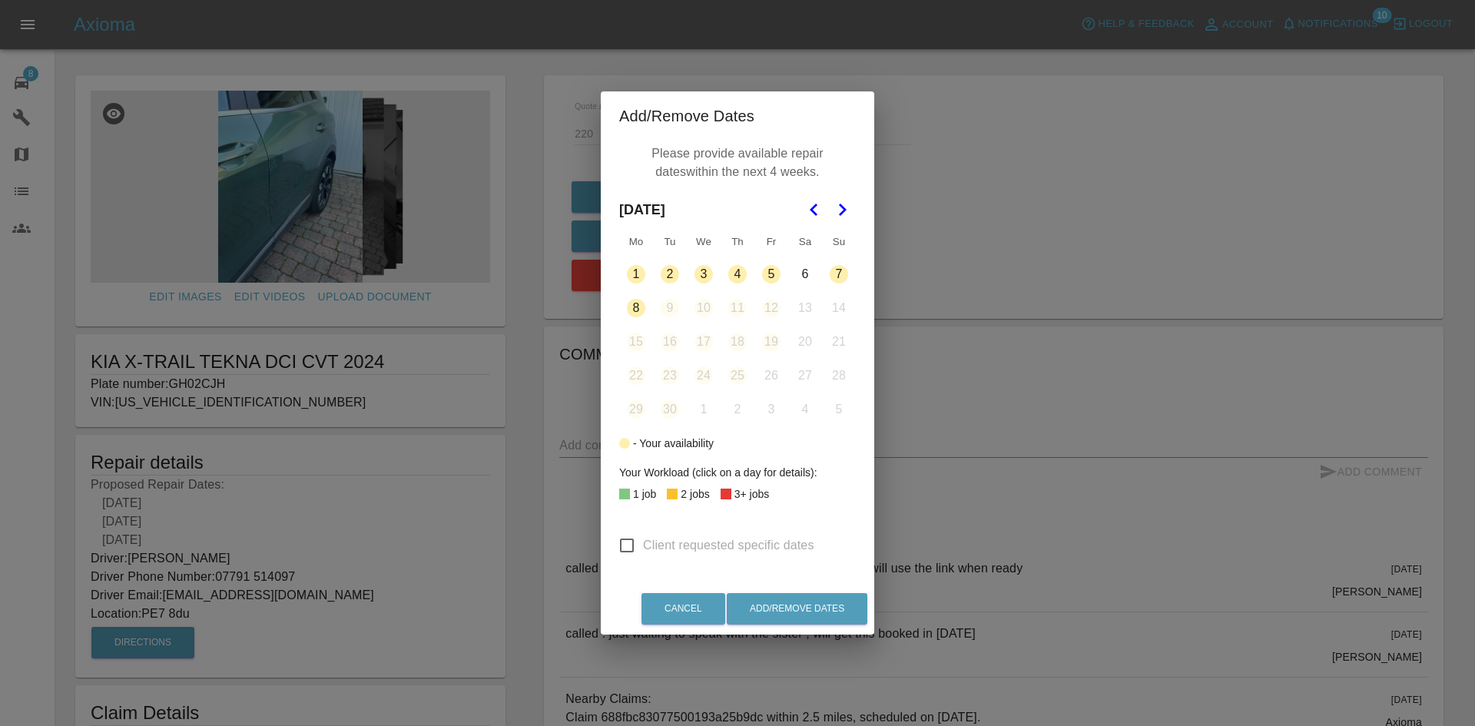
click at [641, 276] on button "1" at bounding box center [636, 274] width 32 height 32
click at [638, 272] on button "1" at bounding box center [636, 274] width 32 height 32
click at [803, 598] on button "Add/Remove Dates" at bounding box center [797, 608] width 141 height 31
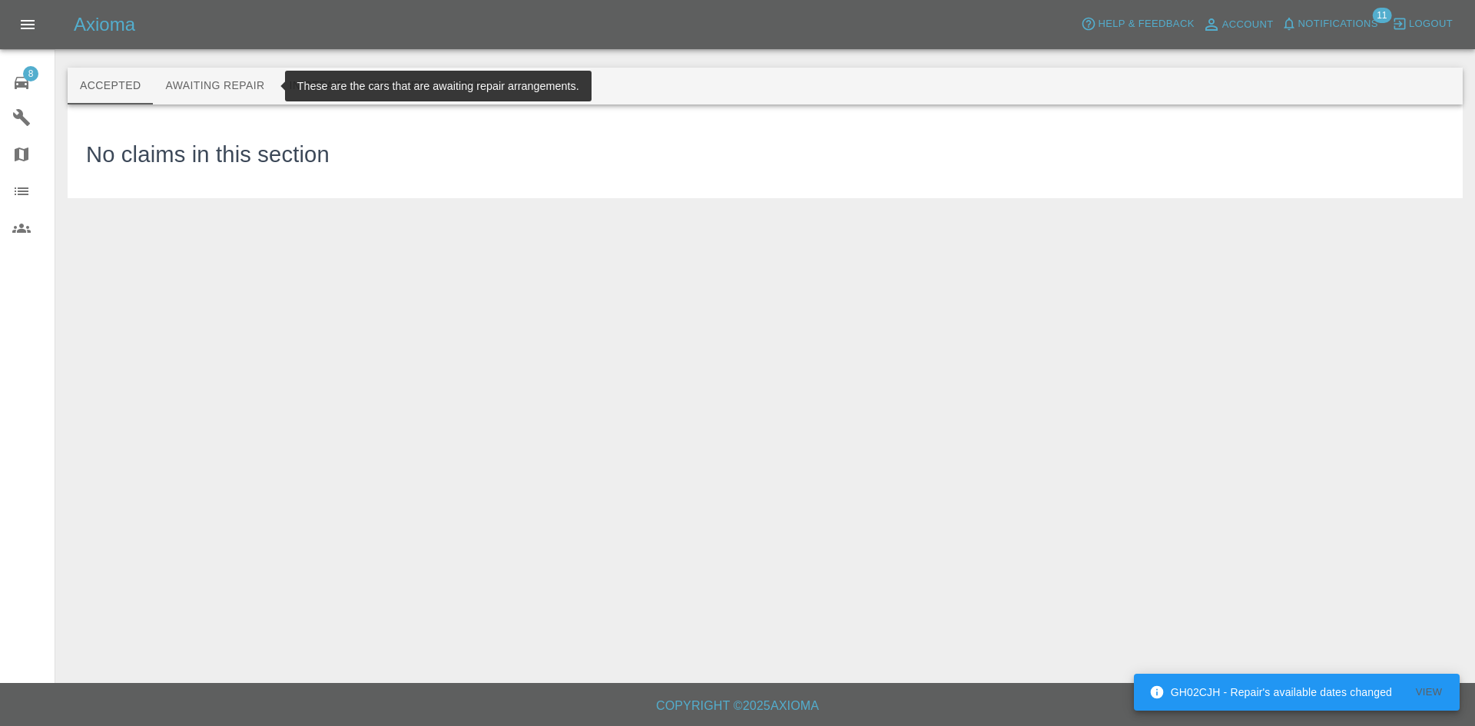
click at [211, 85] on button "Awaiting Repair" at bounding box center [215, 86] width 124 height 37
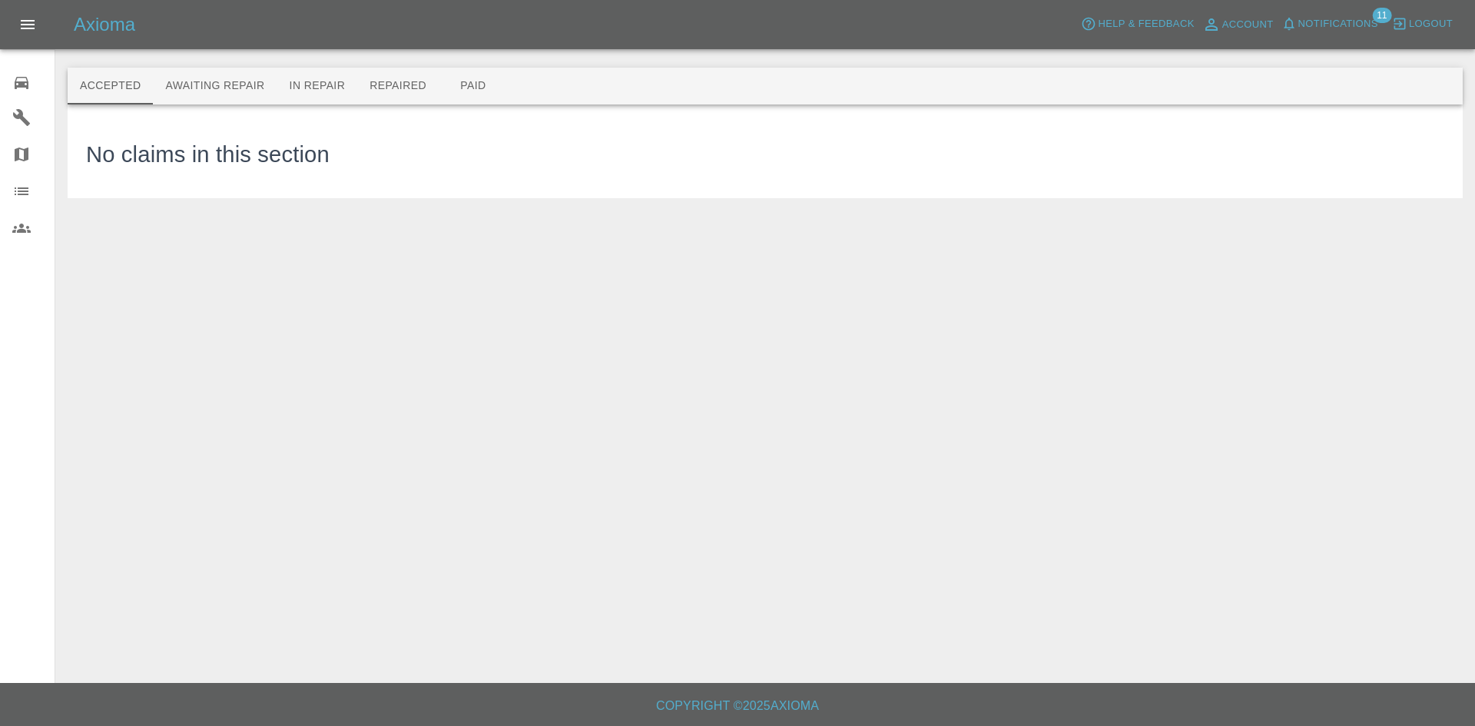
click at [35, 96] on link "Repair home" at bounding box center [27, 80] width 55 height 37
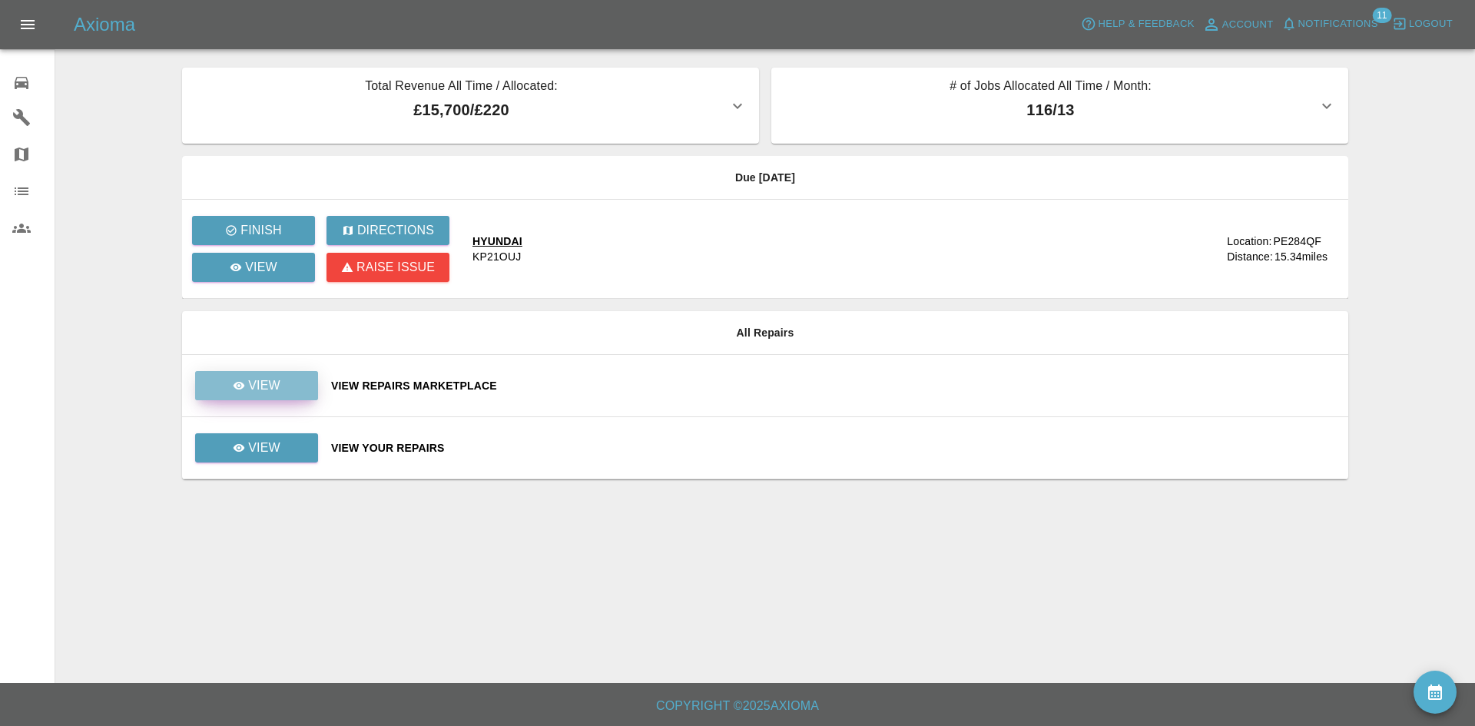
click at [255, 385] on p "View" at bounding box center [264, 385] width 32 height 18
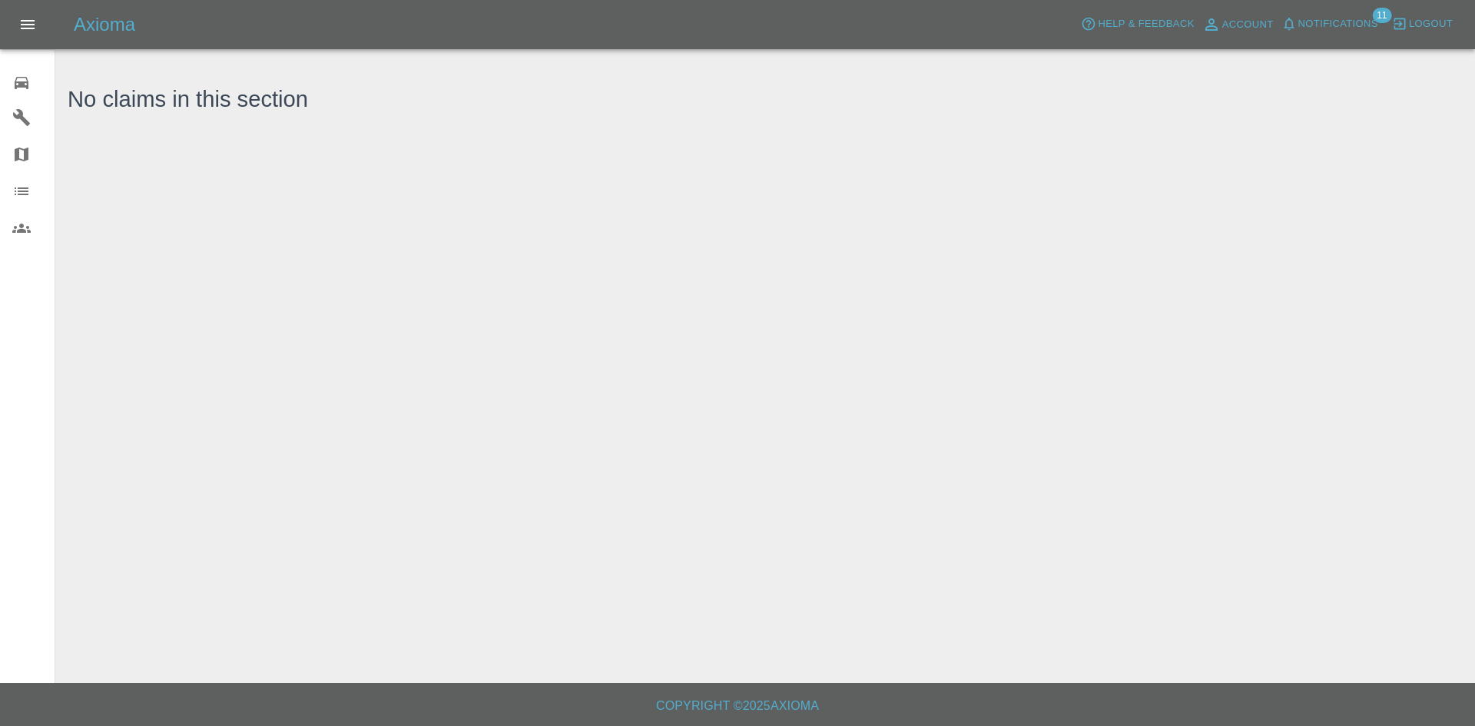
click at [19, 75] on icon at bounding box center [21, 83] width 18 height 18
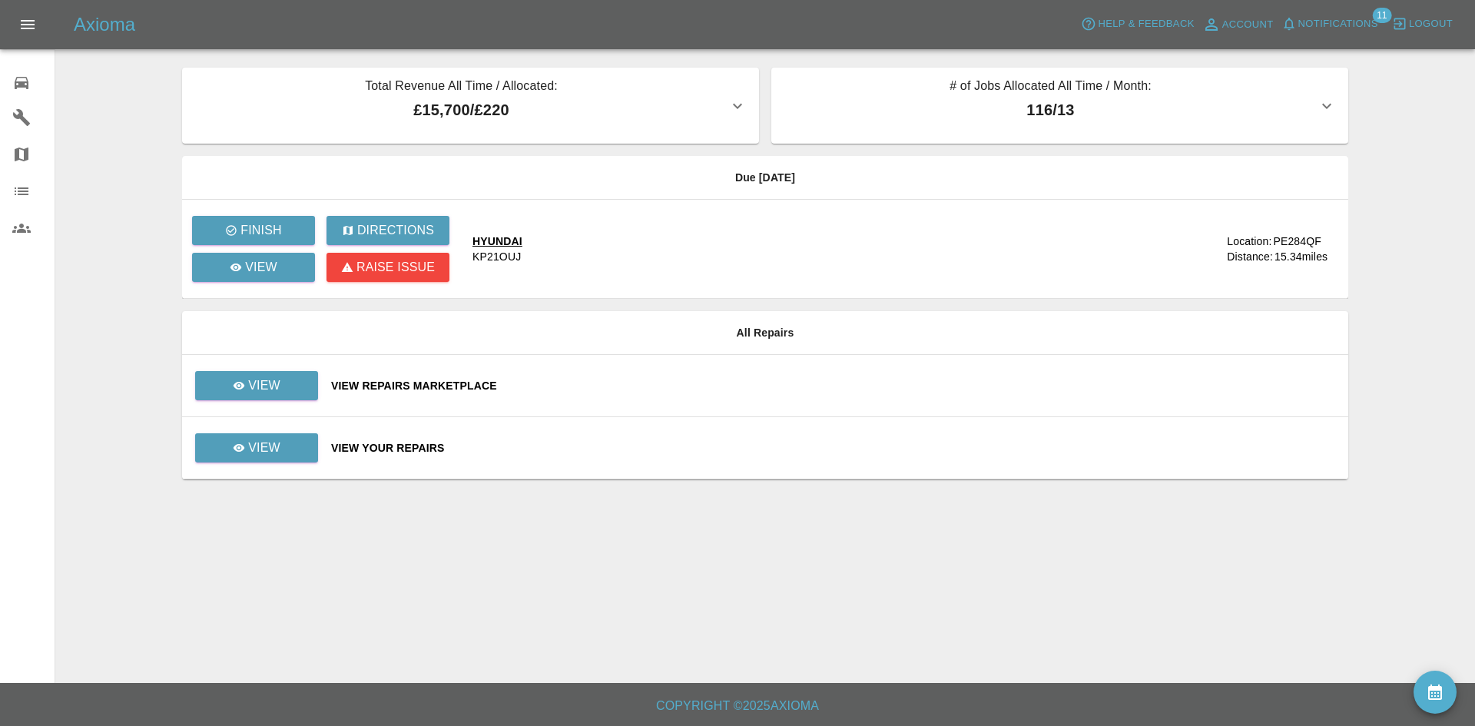
click at [24, 82] on icon at bounding box center [22, 83] width 14 height 12
click at [302, 273] on link "View" at bounding box center [253, 267] width 123 height 29
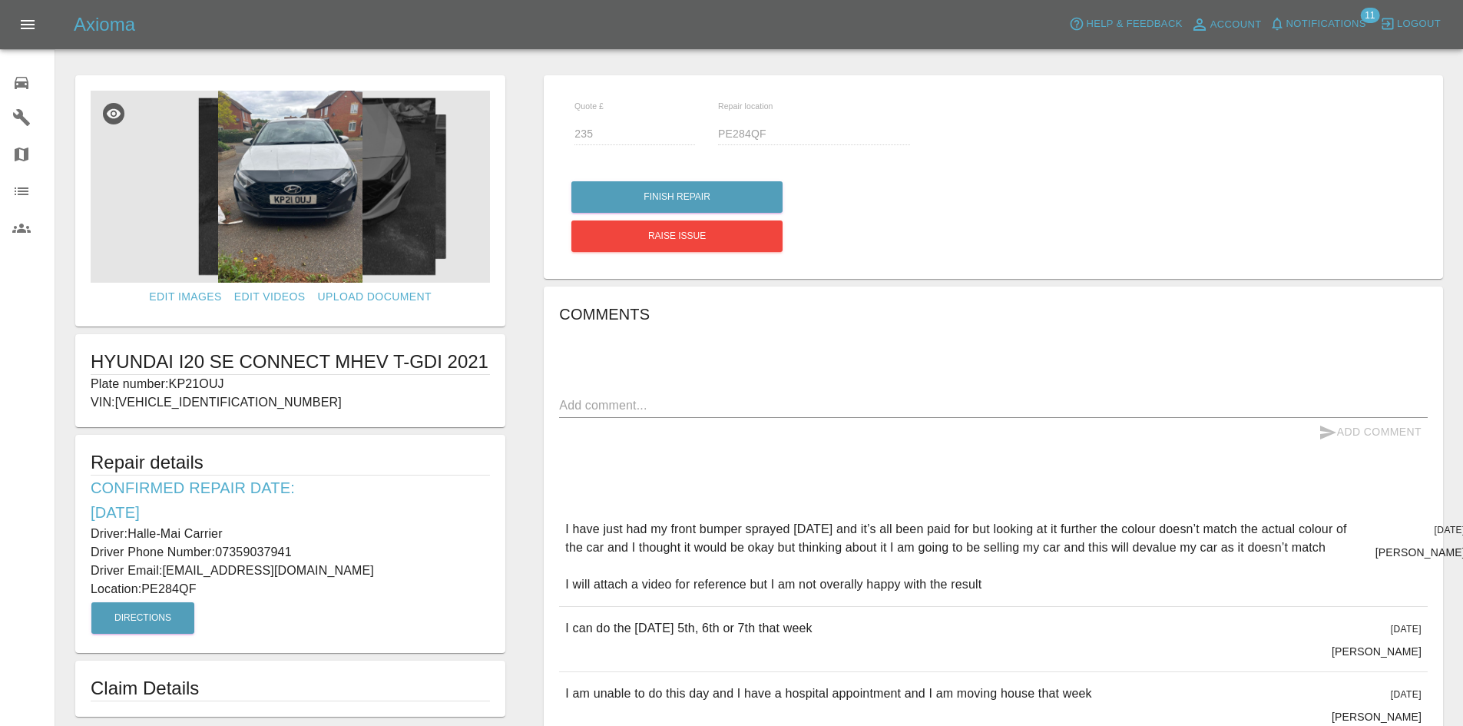
click at [9, 85] on link "0 Repair home" at bounding box center [27, 80] width 55 height 37
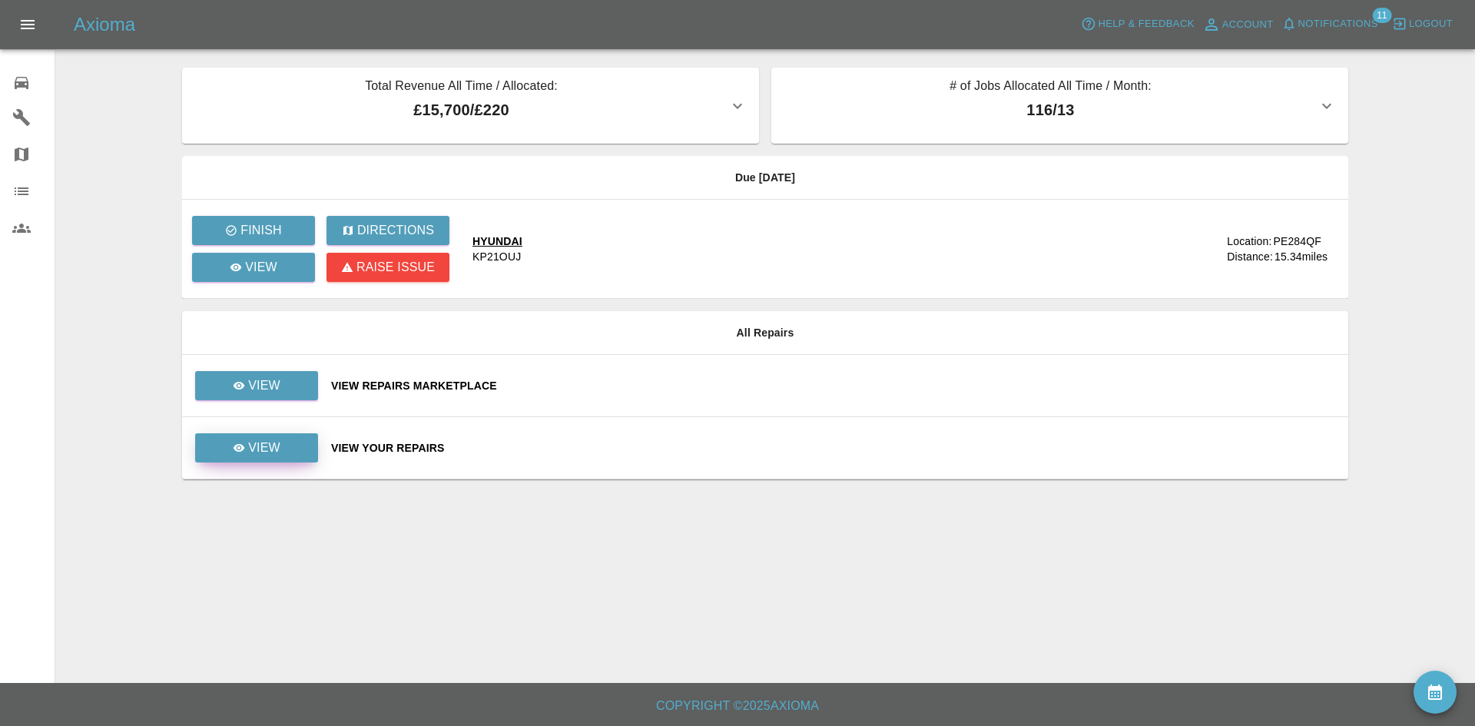
click at [267, 448] on p "View" at bounding box center [264, 448] width 32 height 18
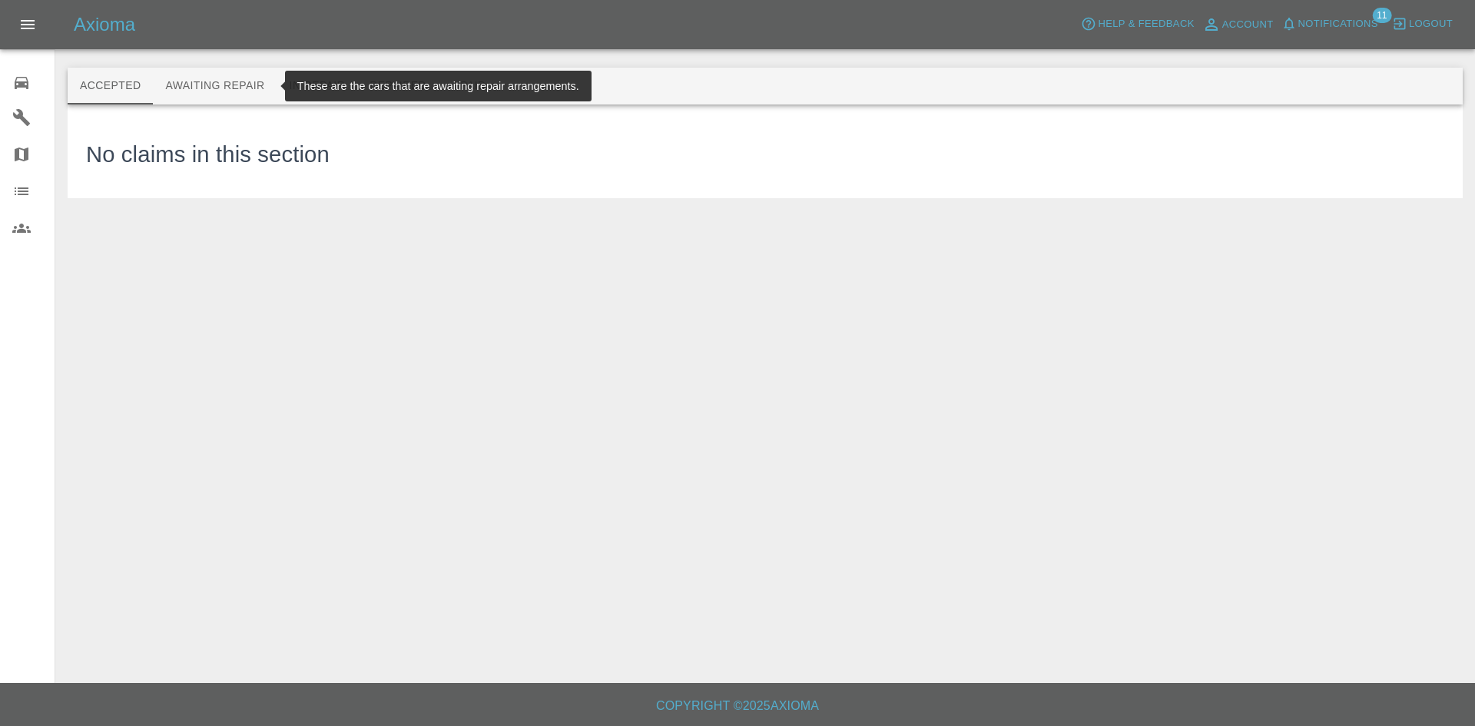
click at [240, 76] on button "Awaiting Repair" at bounding box center [215, 86] width 124 height 37
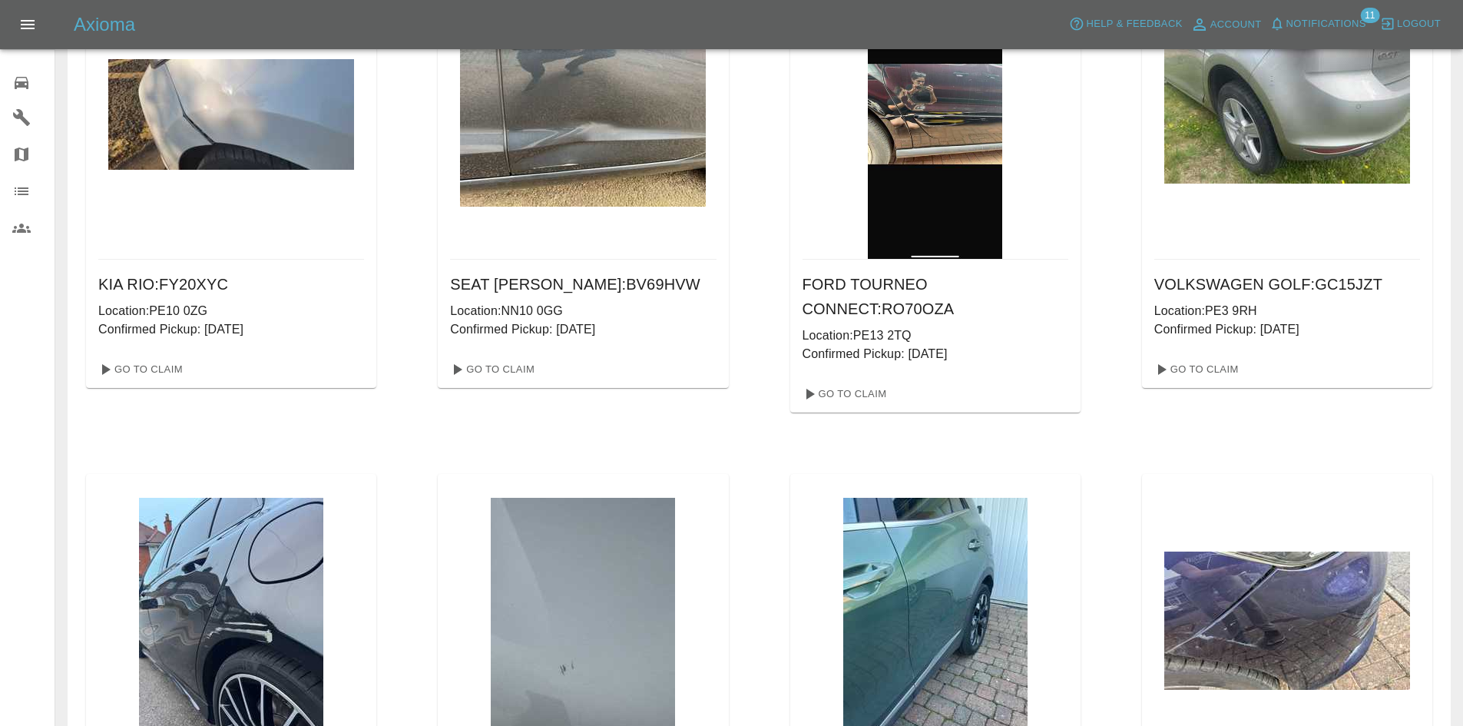
scroll to position [230, 0]
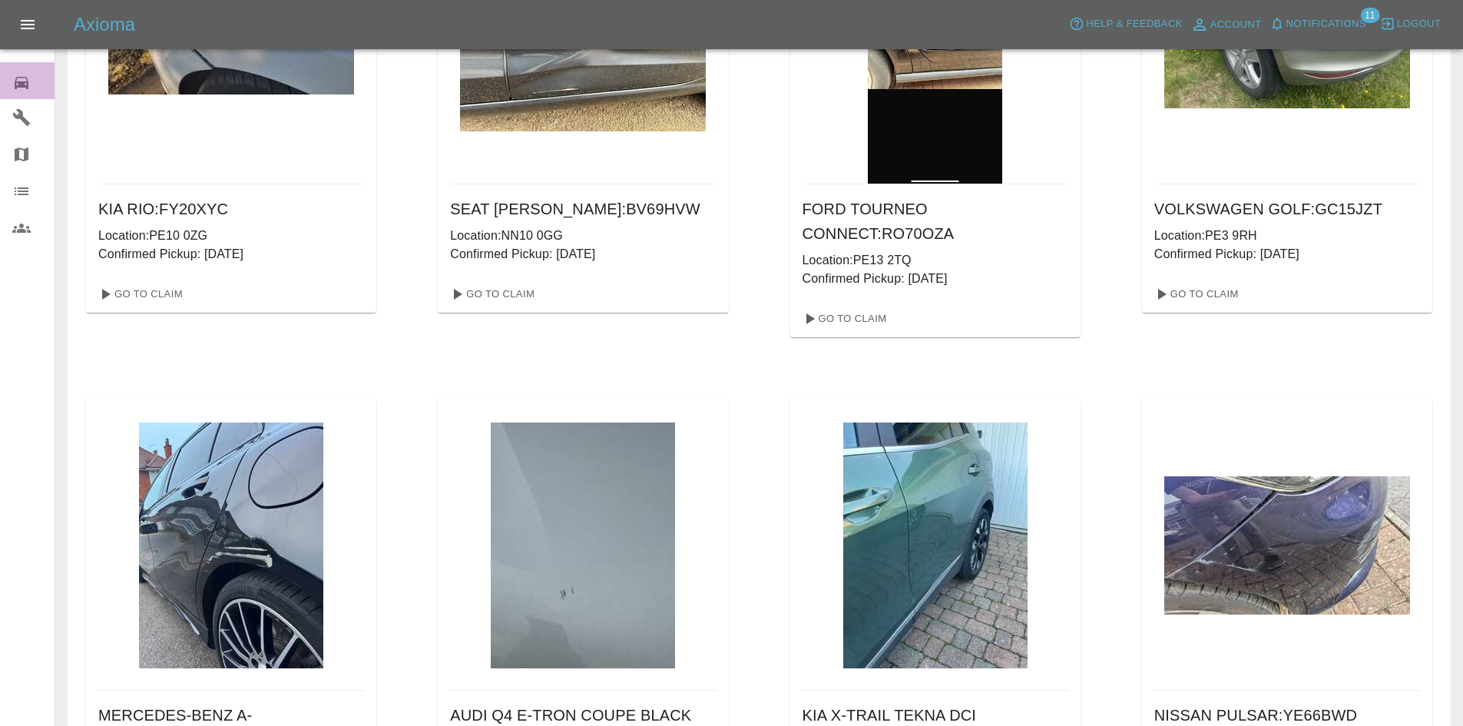
click at [17, 81] on icon at bounding box center [21, 83] width 18 height 18
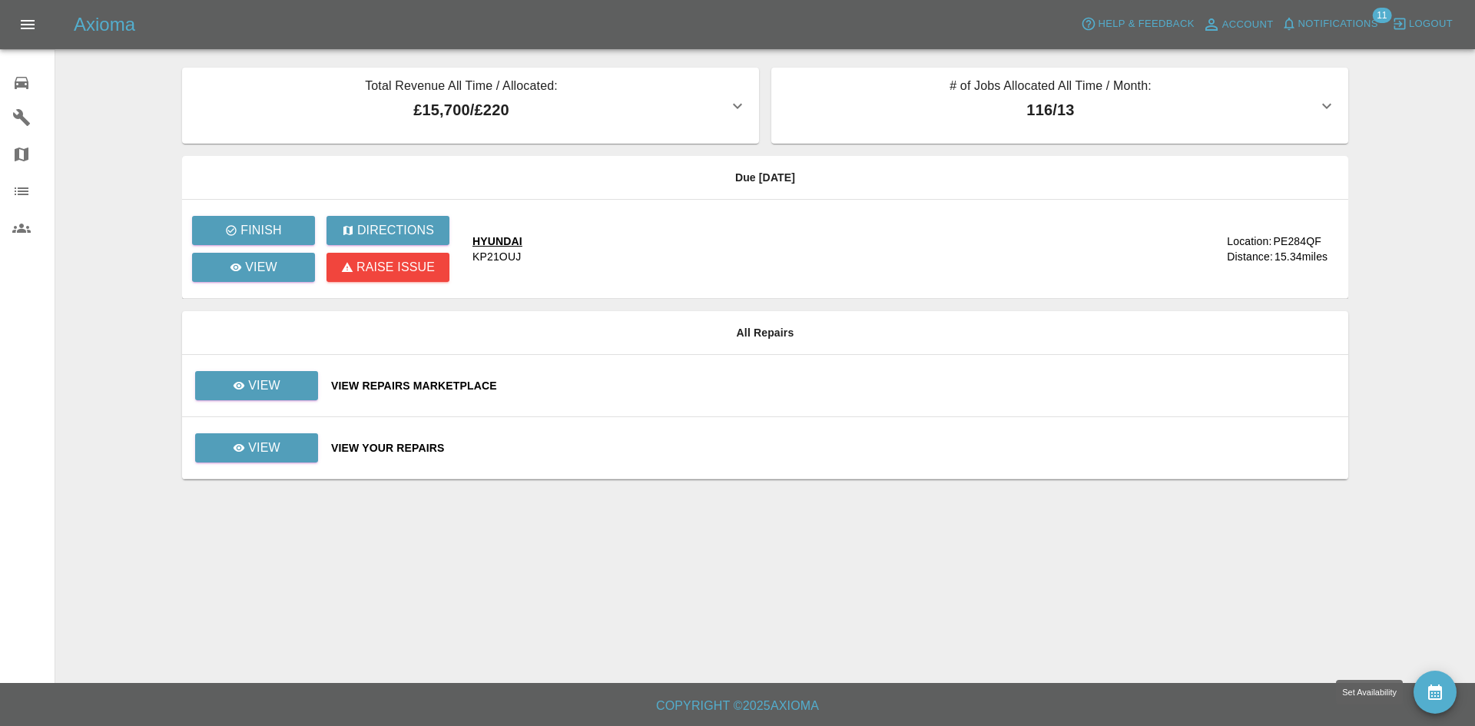
click at [1429, 688] on icon "availability" at bounding box center [1435, 691] width 14 height 15
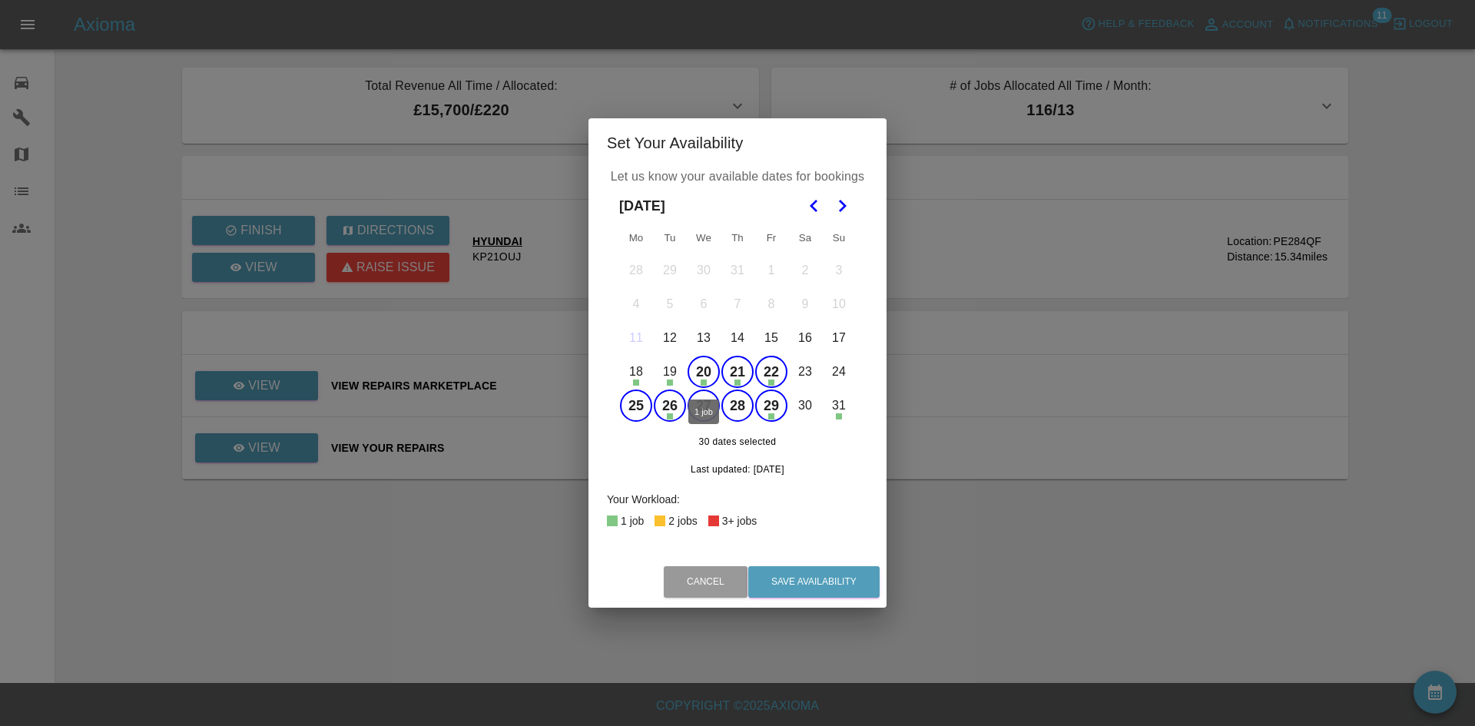
click at [691, 366] on button "20" at bounding box center [704, 372] width 32 height 32
click at [734, 372] on button "21" at bounding box center [737, 372] width 32 height 32
click at [767, 363] on button "22" at bounding box center [771, 372] width 32 height 32
click at [661, 404] on button "26" at bounding box center [670, 405] width 32 height 32
click at [639, 406] on button "25" at bounding box center [636, 405] width 32 height 32
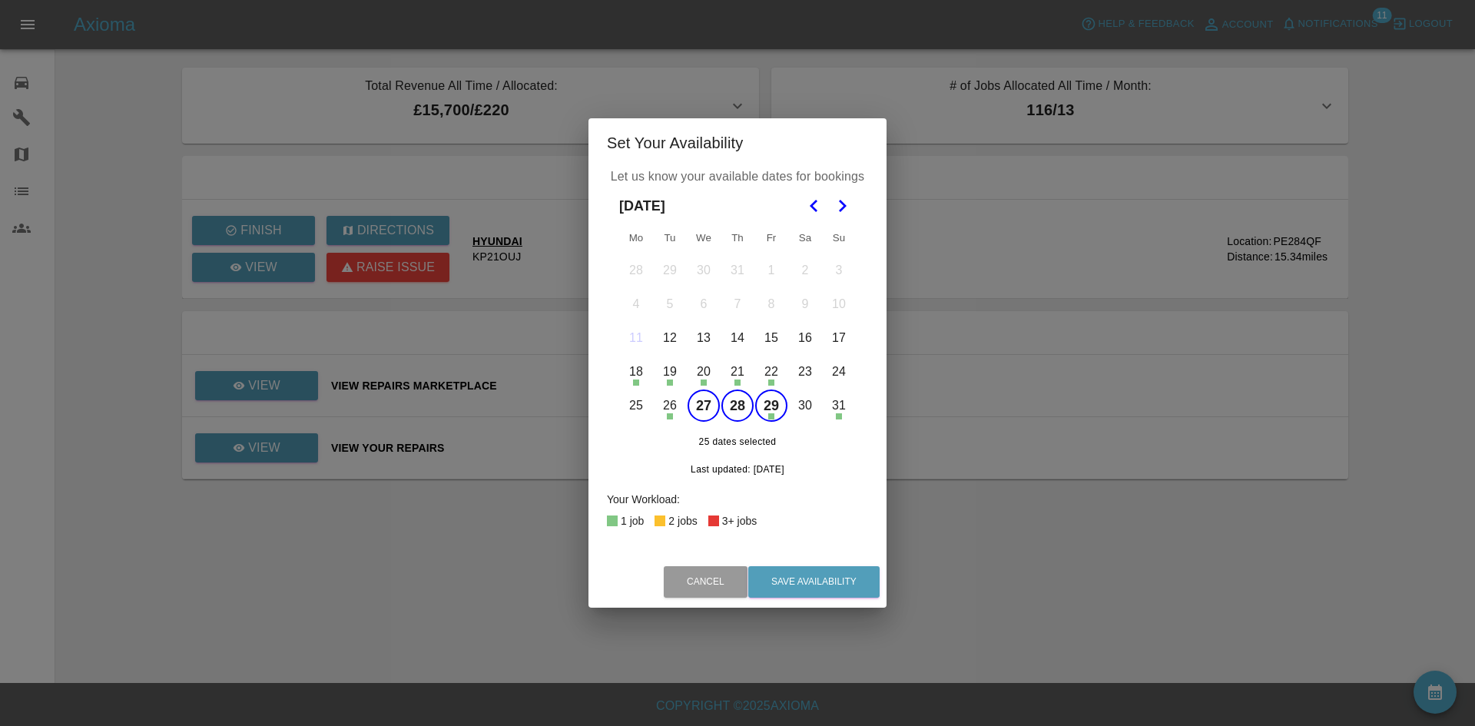
click at [706, 405] on button "27" at bounding box center [704, 405] width 32 height 32
click at [744, 407] on button "28" at bounding box center [737, 405] width 32 height 32
click at [766, 404] on button "29" at bounding box center [771, 405] width 32 height 32
click at [837, 207] on icon "Go to the Next Month" at bounding box center [842, 206] width 18 height 18
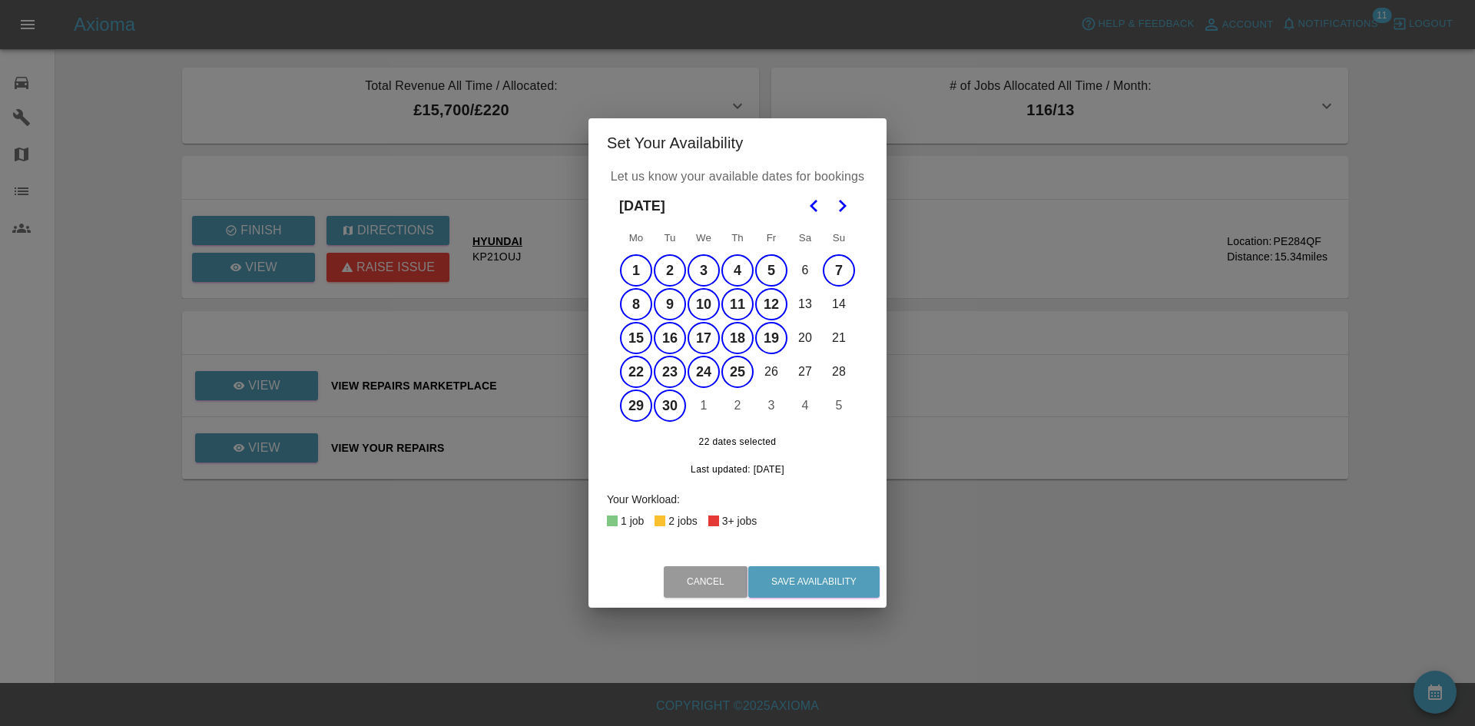
click at [644, 274] on button "1" at bounding box center [636, 270] width 32 height 32
click at [688, 272] on button "3" at bounding box center [704, 270] width 32 height 32
click at [674, 272] on button "2" at bounding box center [670, 270] width 32 height 32
click at [643, 275] on button "1" at bounding box center [636, 270] width 32 height 32
click at [677, 275] on button "2" at bounding box center [670, 270] width 32 height 32
